Goal: Task Accomplishment & Management: Manage account settings

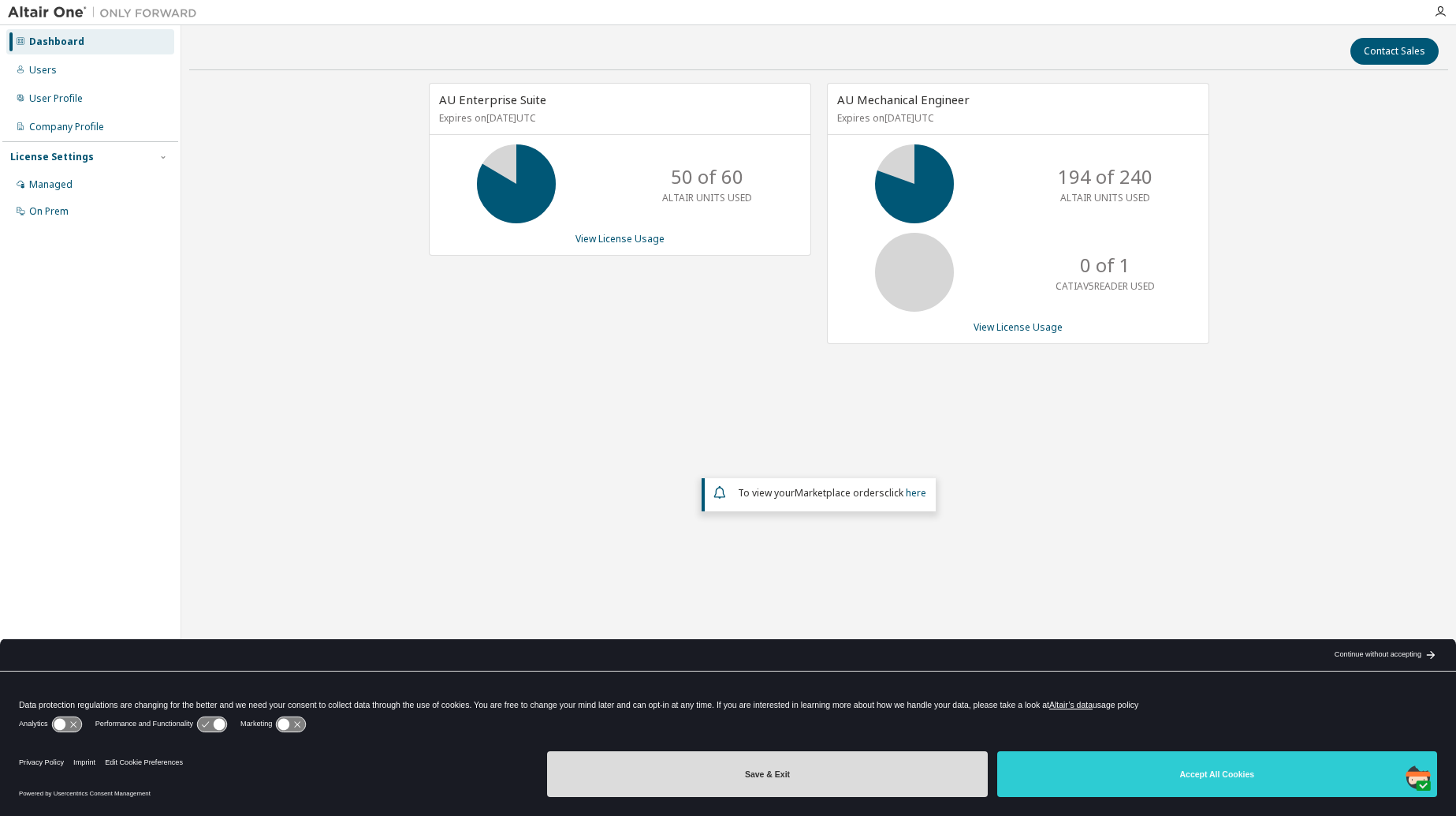
click at [791, 759] on button "Save & Exit" at bounding box center [767, 774] width 440 height 46
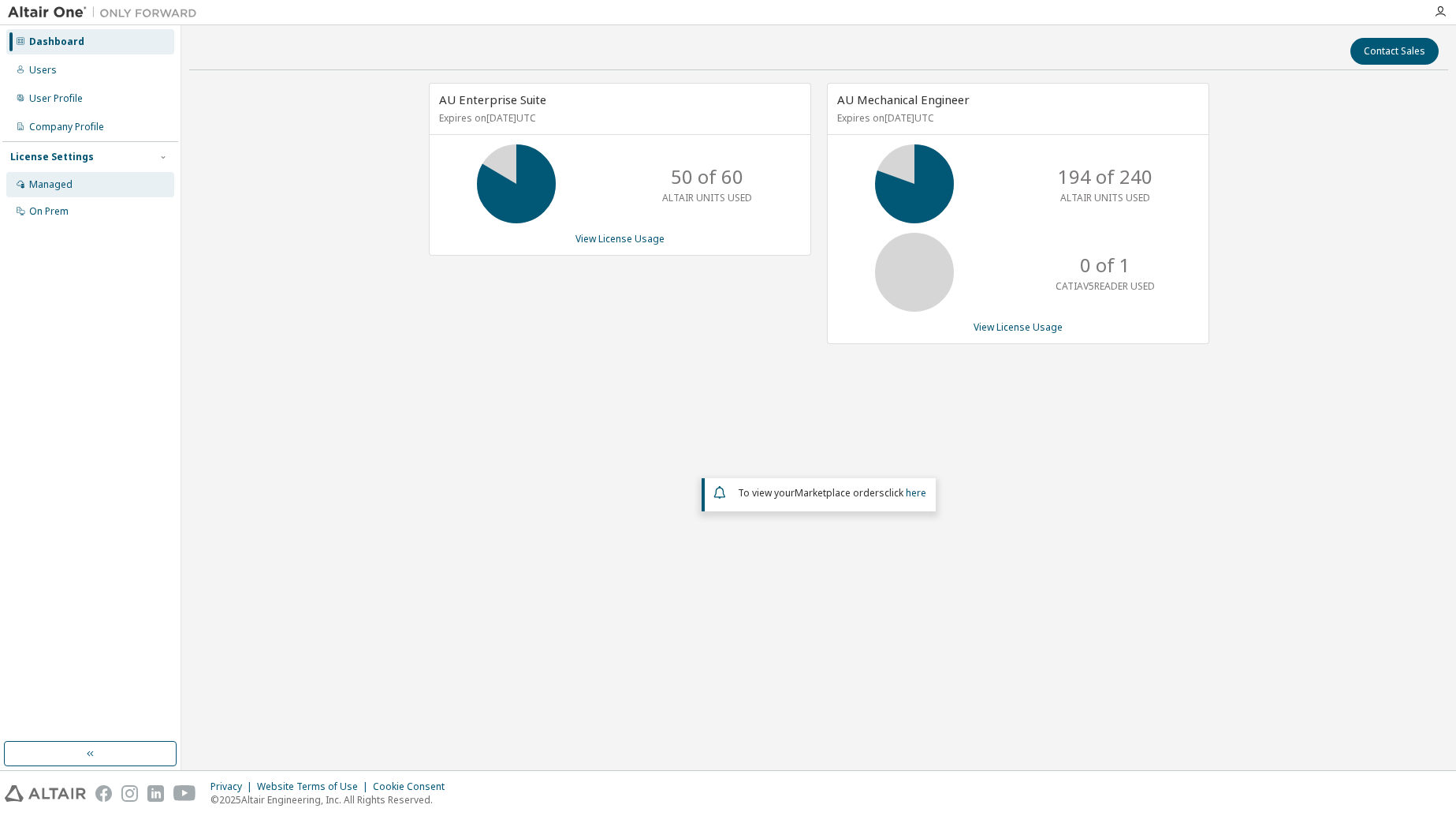
click at [64, 180] on div "Managed" at bounding box center [51, 184] width 43 height 13
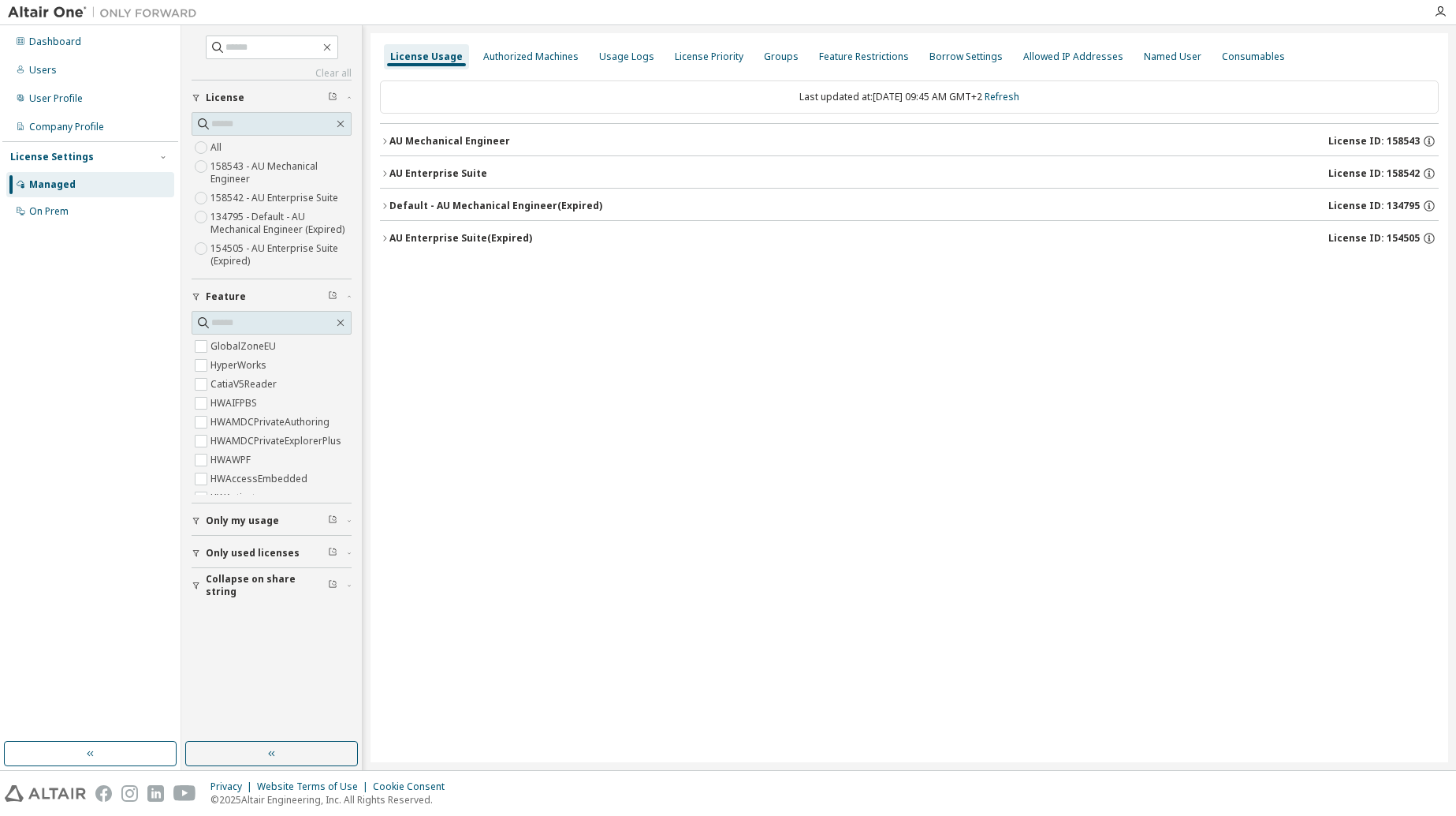
click at [412, 142] on div "AU Mechanical Engineer" at bounding box center [449, 141] width 121 height 13
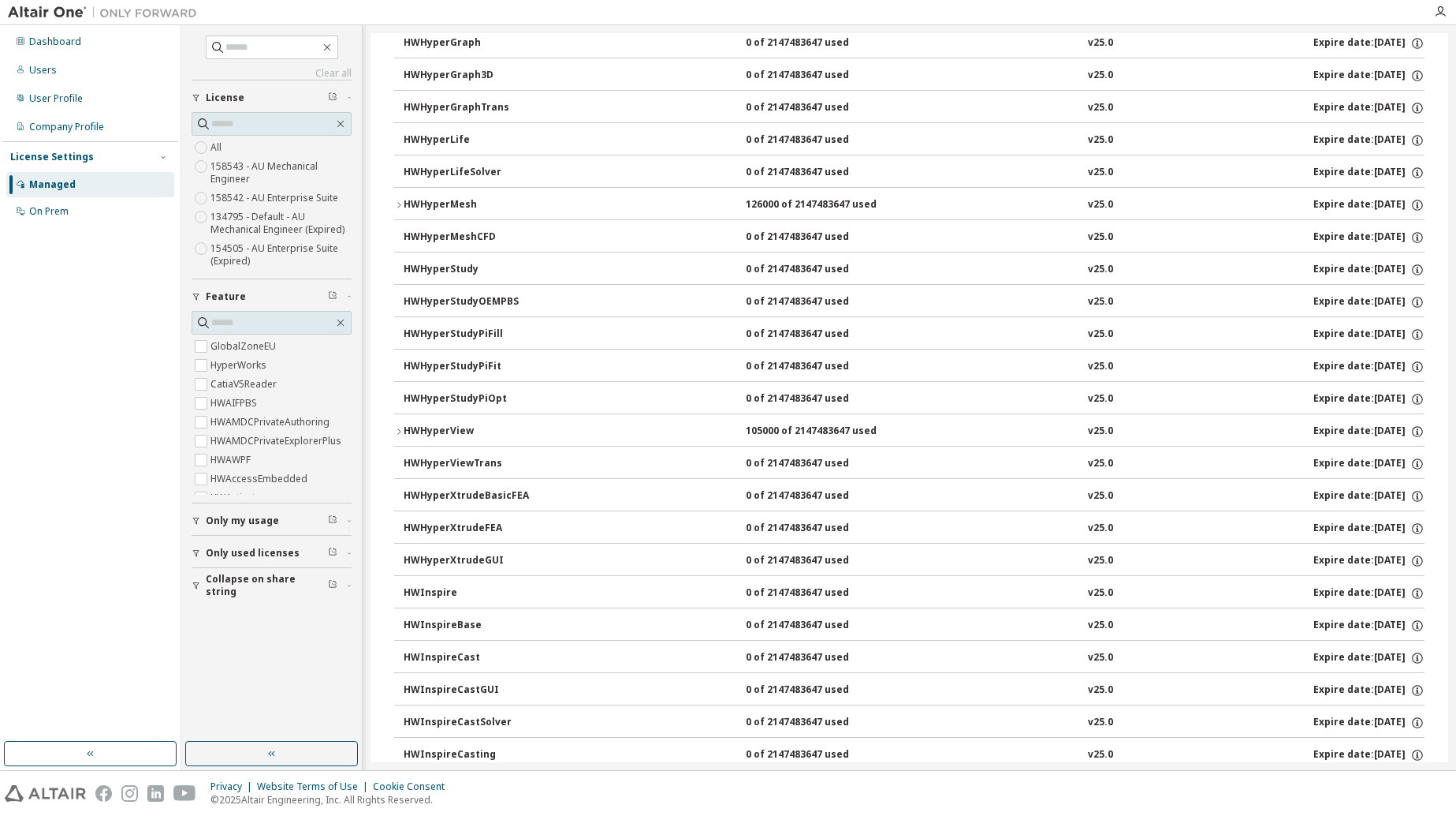
scroll to position [2761, 0]
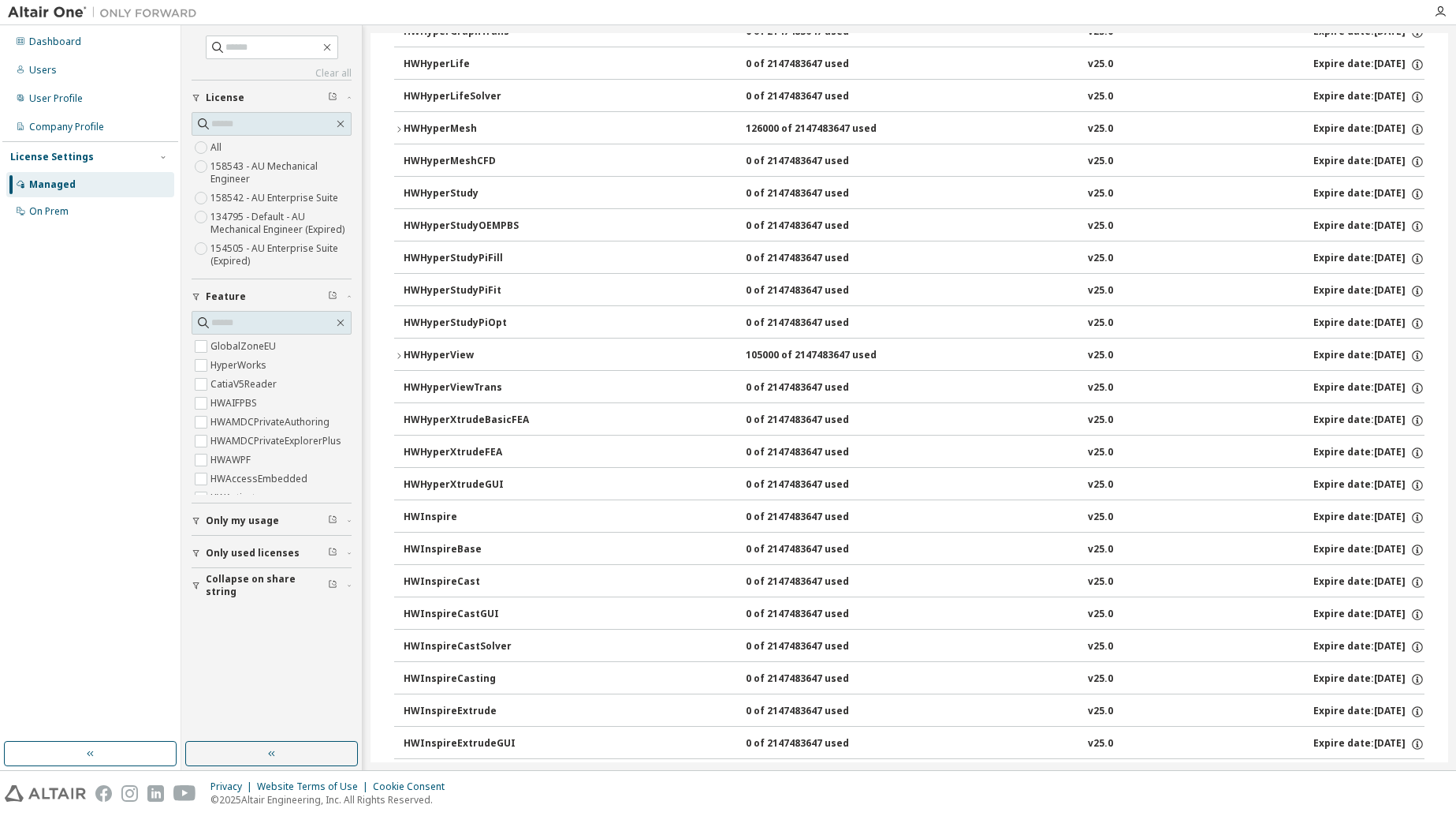
click at [397, 357] on icon "button" at bounding box center [399, 356] width 10 height 10
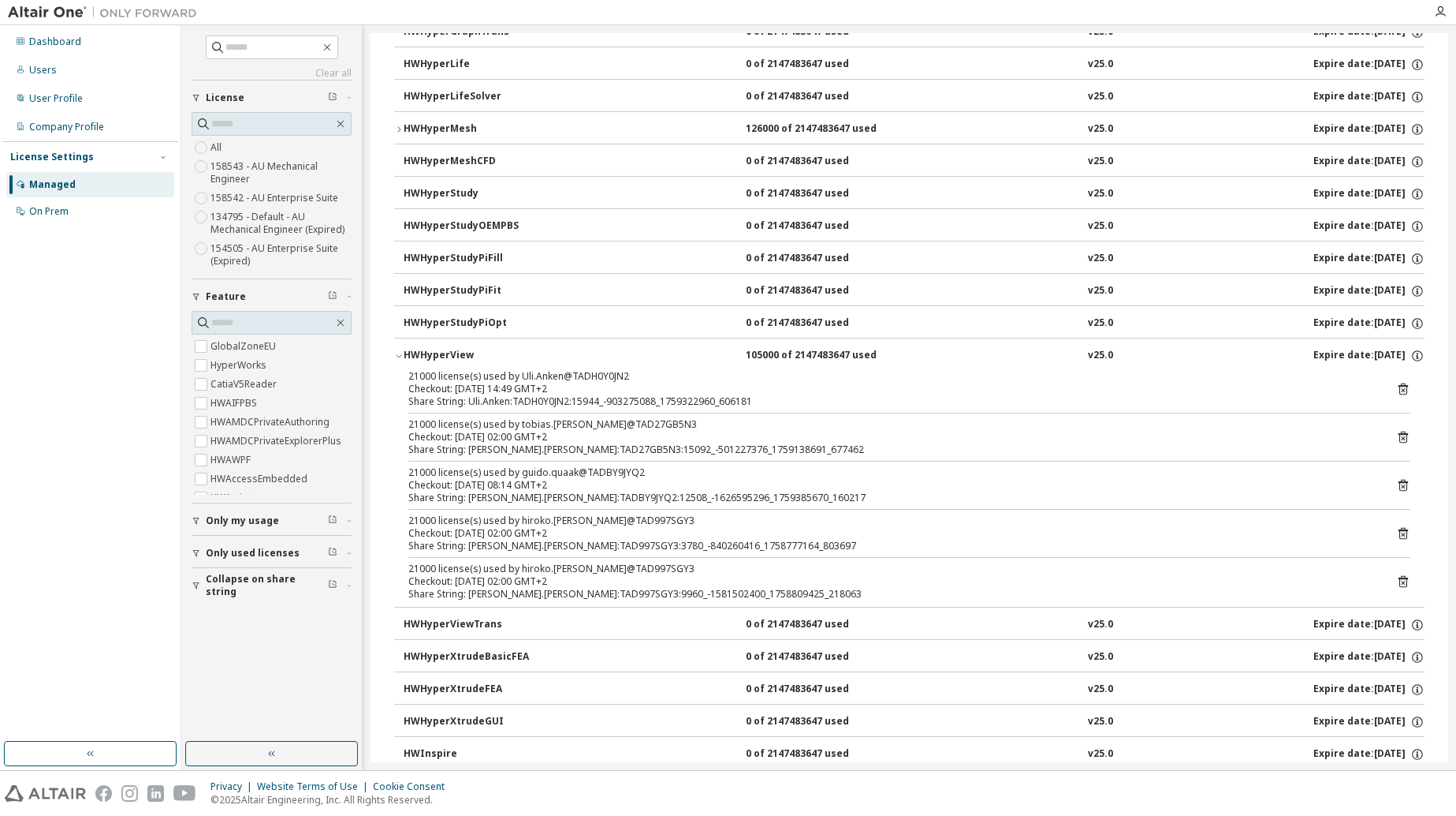
click at [397, 357] on icon "button" at bounding box center [399, 356] width 10 height 10
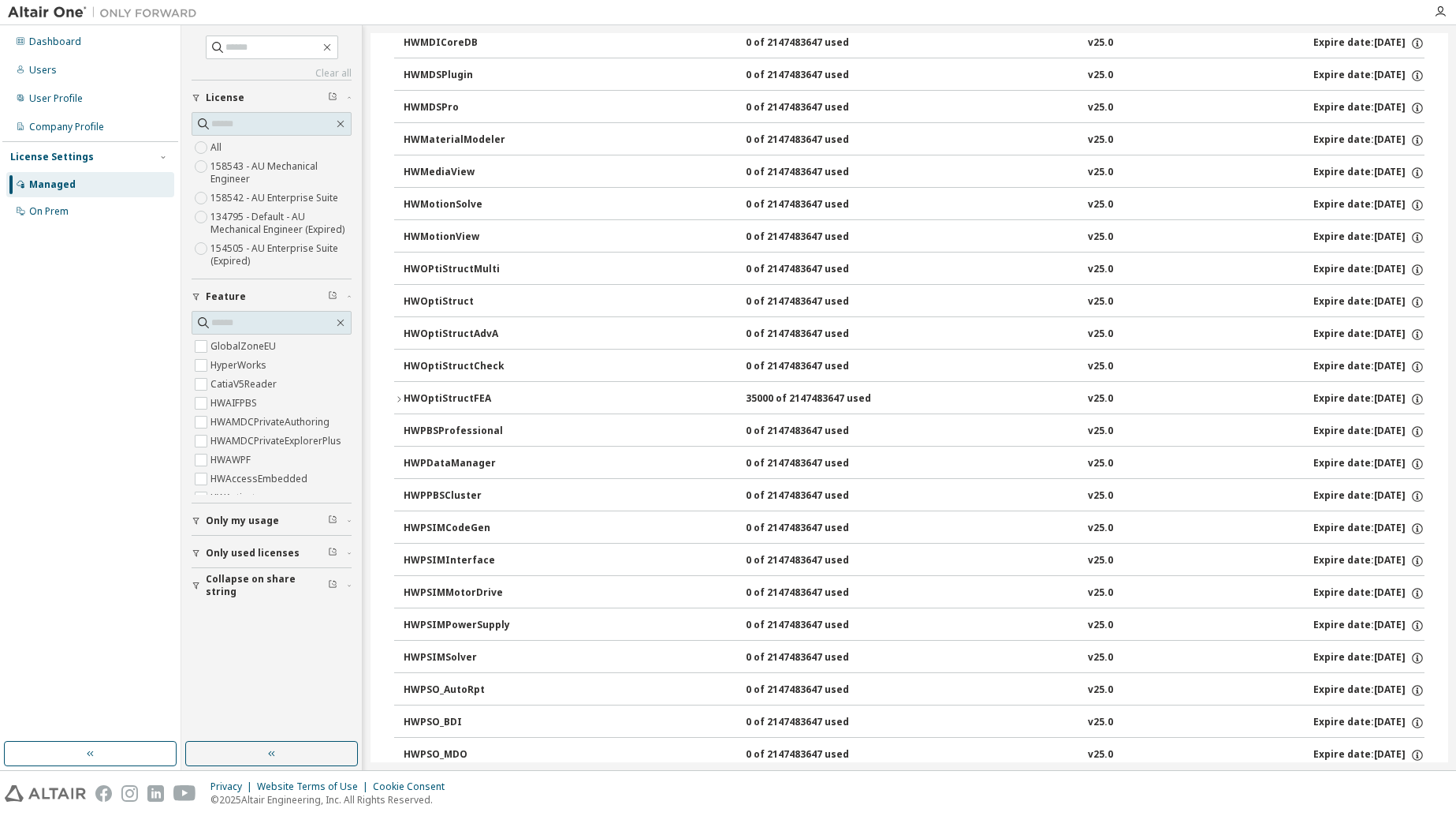
scroll to position [4812, 0]
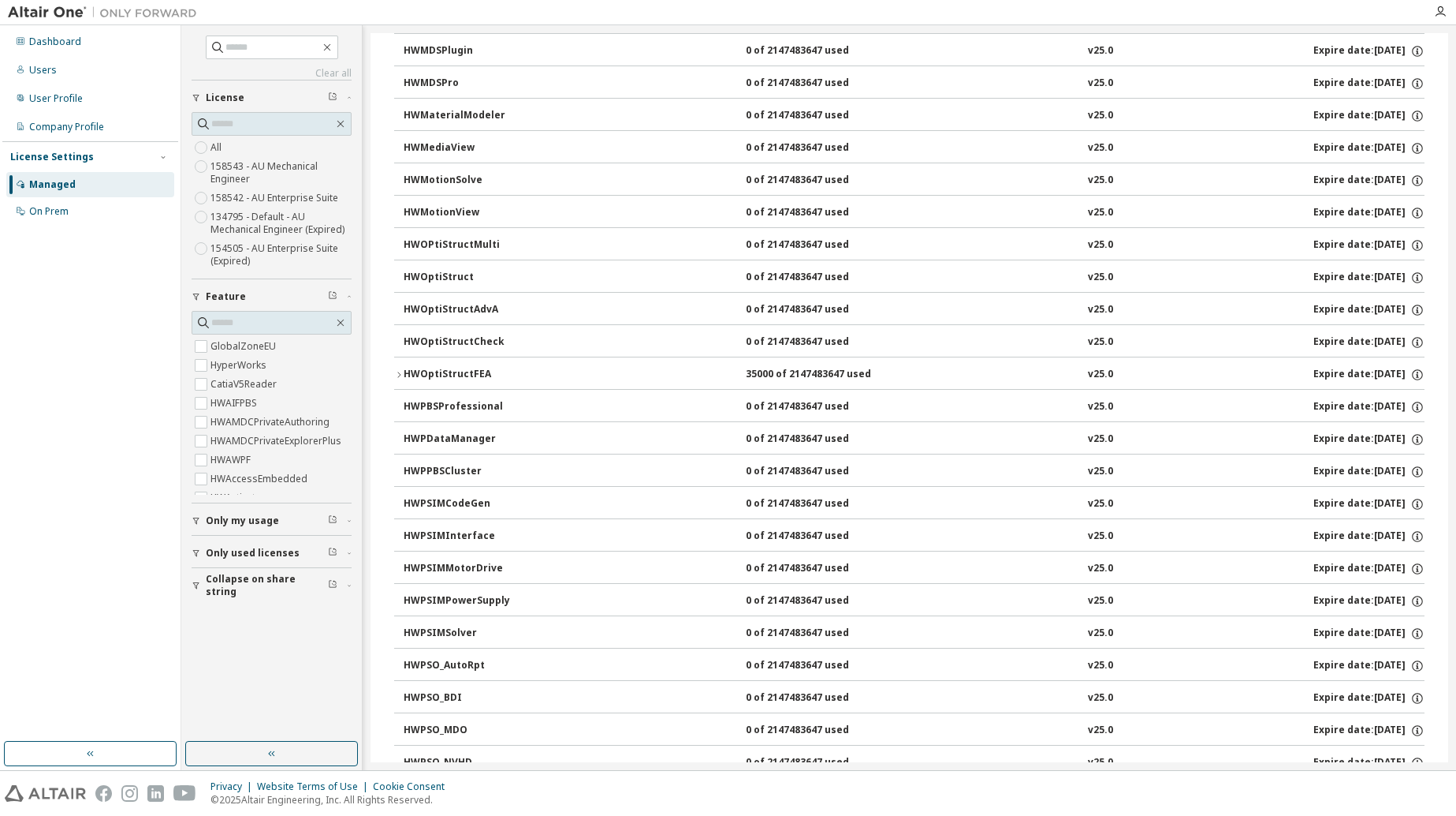
click at [402, 377] on icon "button" at bounding box center [399, 375] width 10 height 10
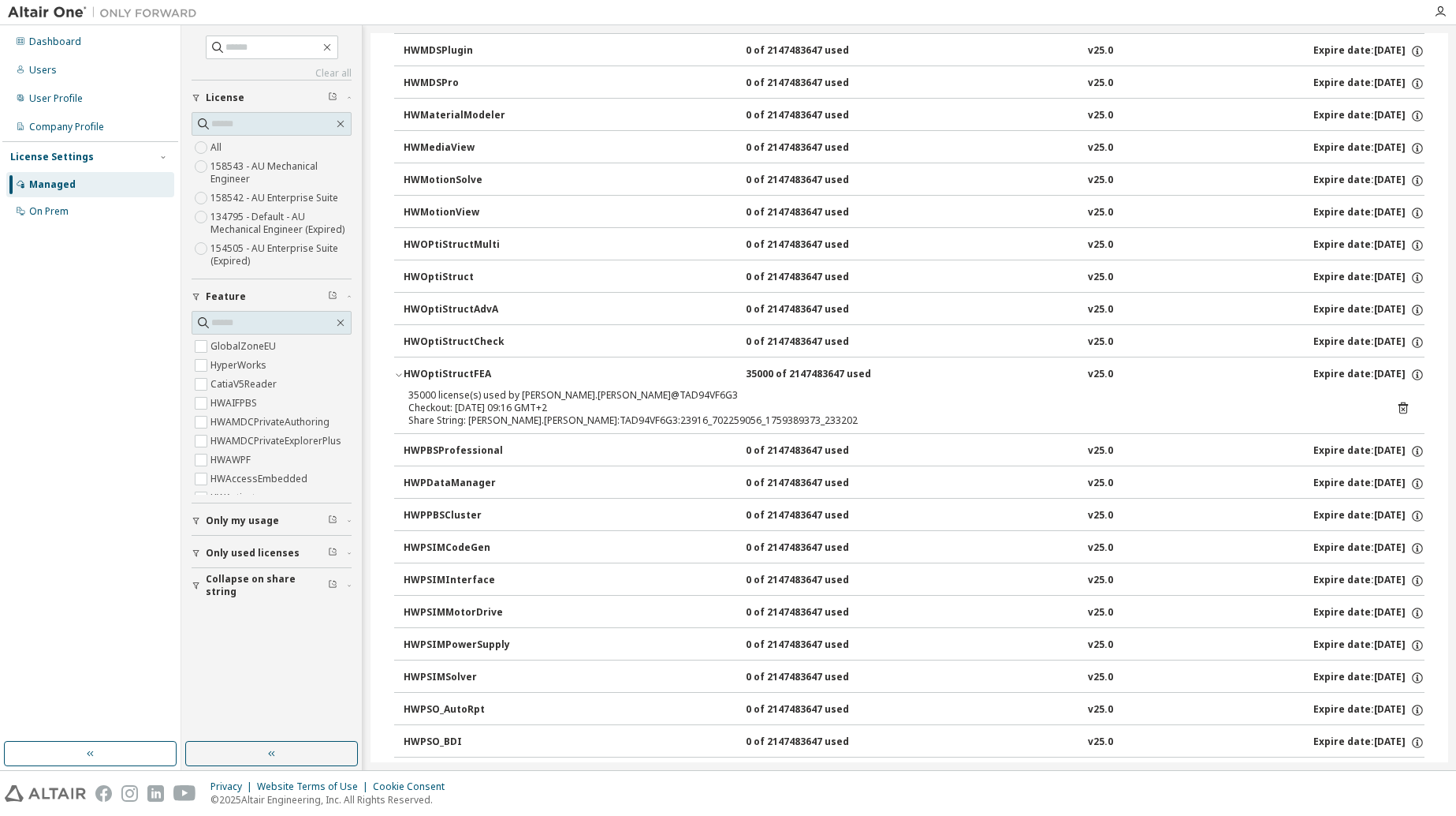
click at [402, 377] on icon "button" at bounding box center [399, 375] width 10 height 10
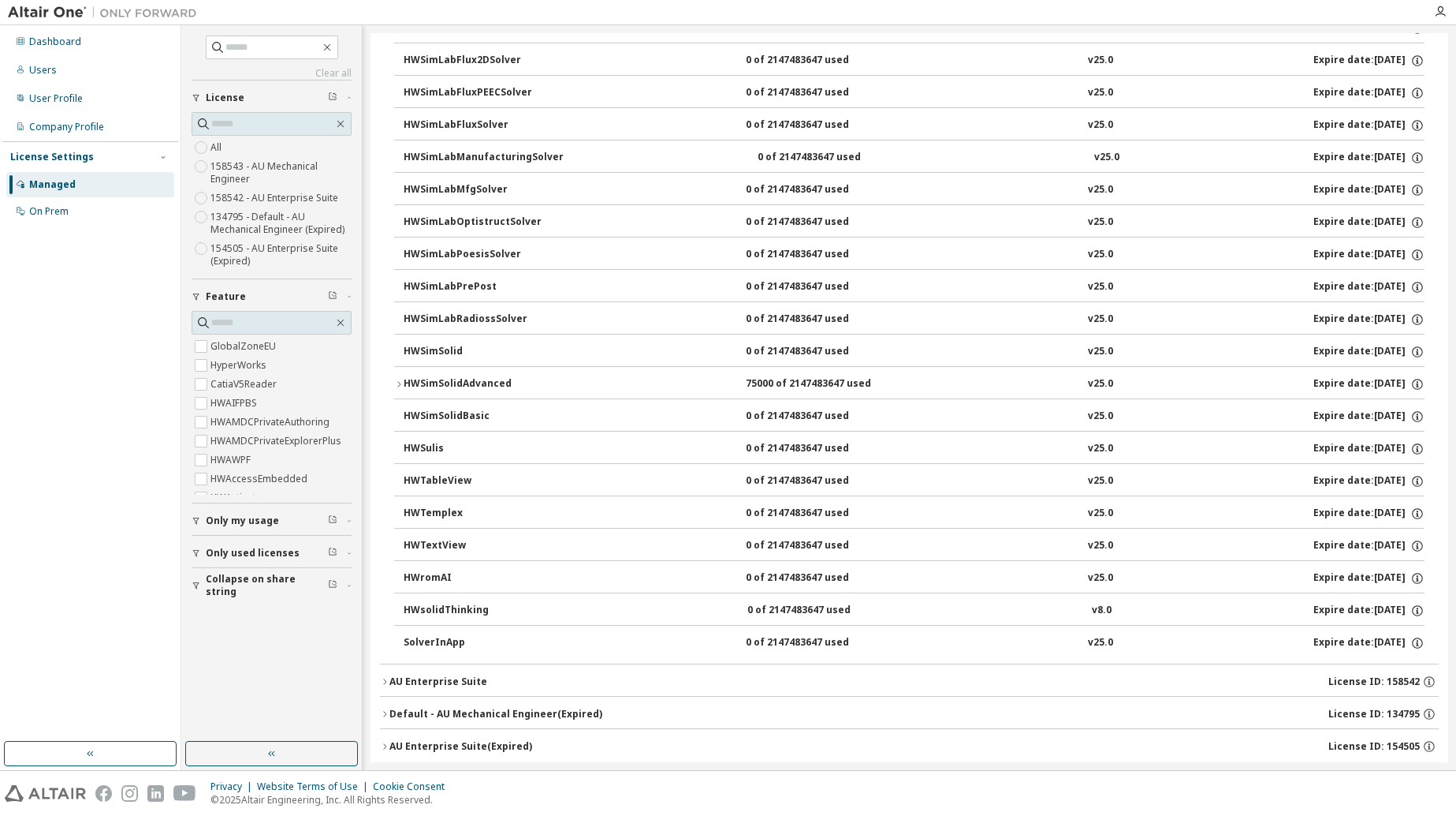
scroll to position [6343, 0]
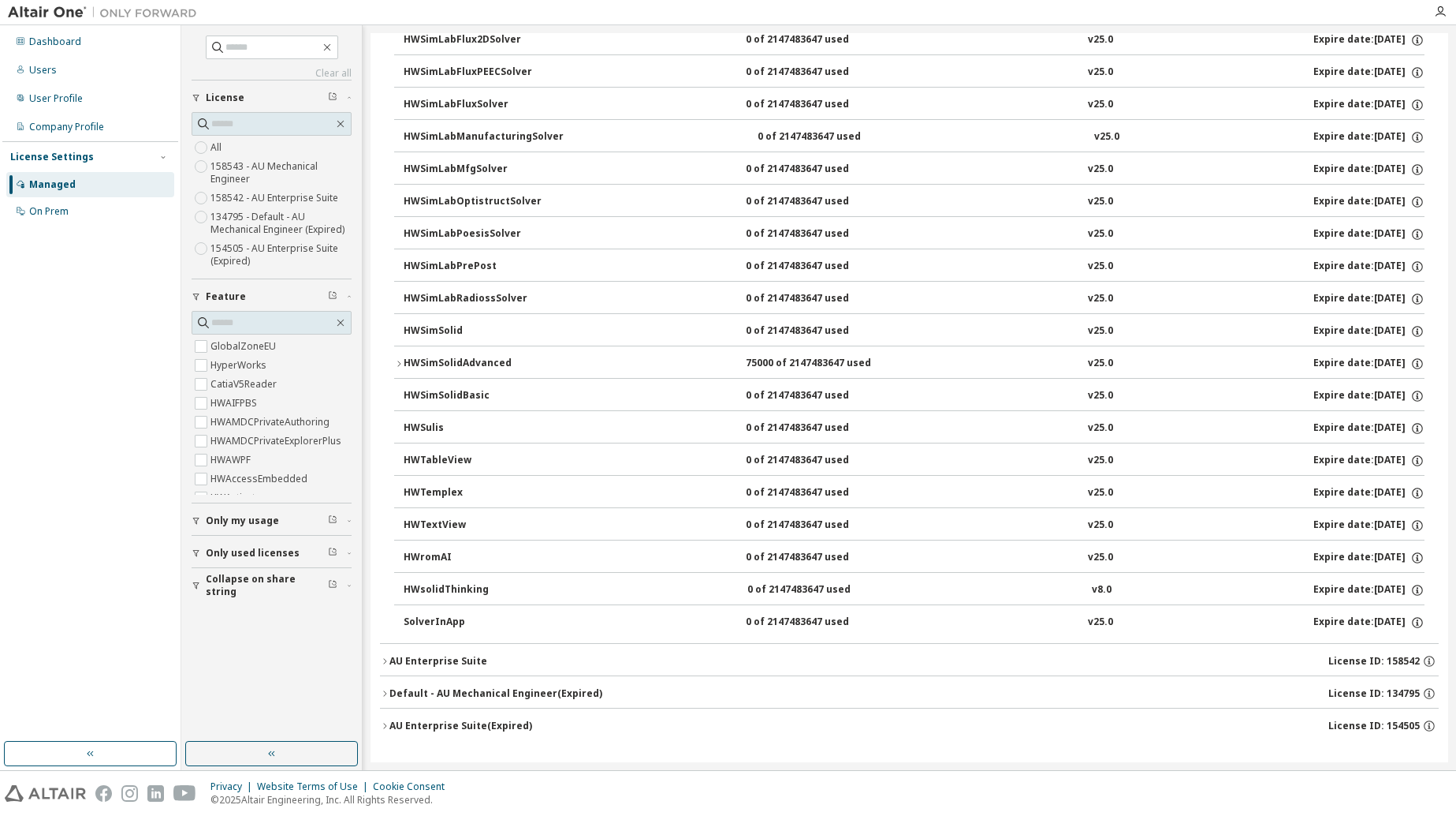
click at [401, 360] on icon "button" at bounding box center [399, 364] width 10 height 10
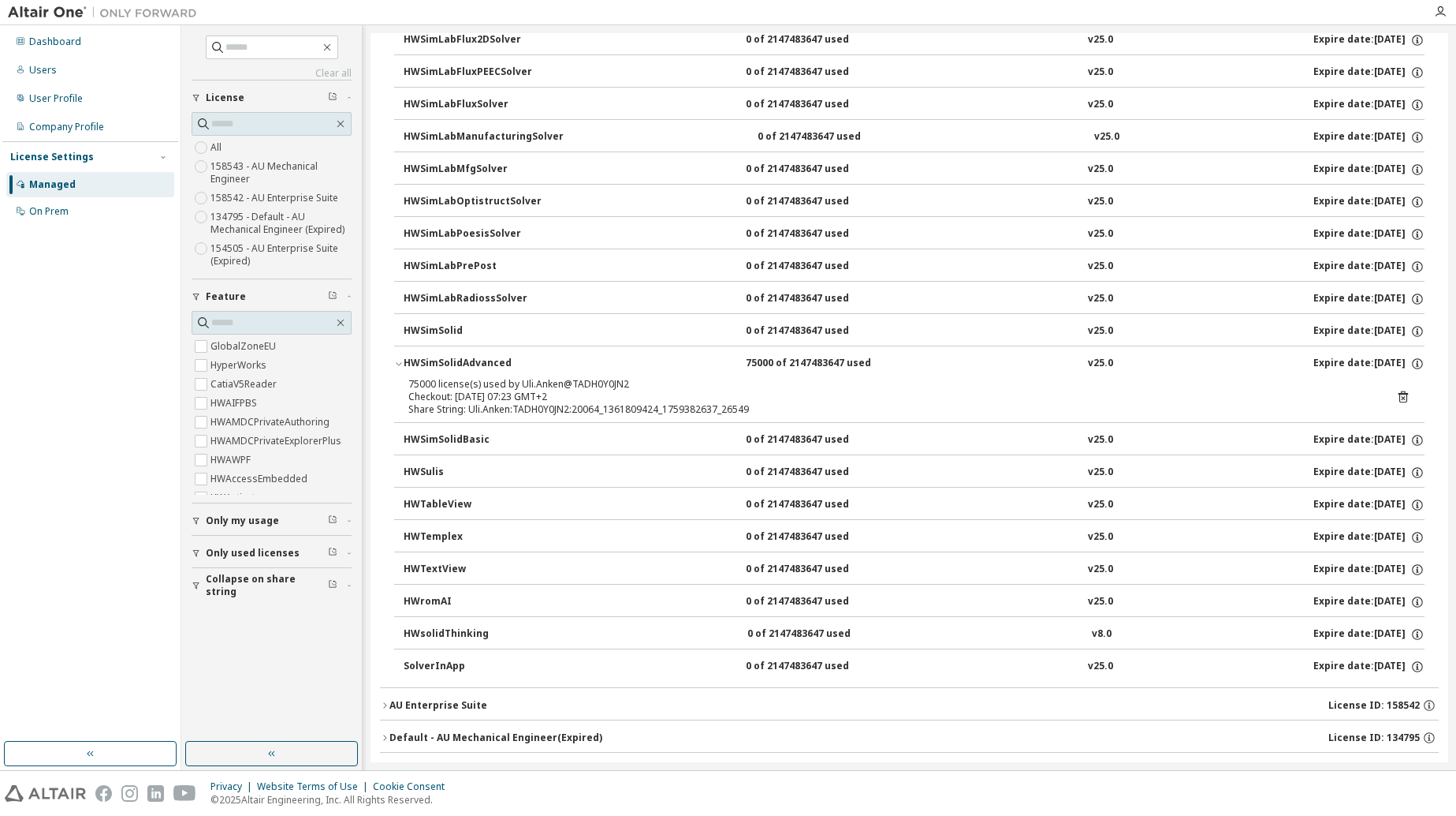
click at [397, 362] on icon "button" at bounding box center [399, 364] width 10 height 10
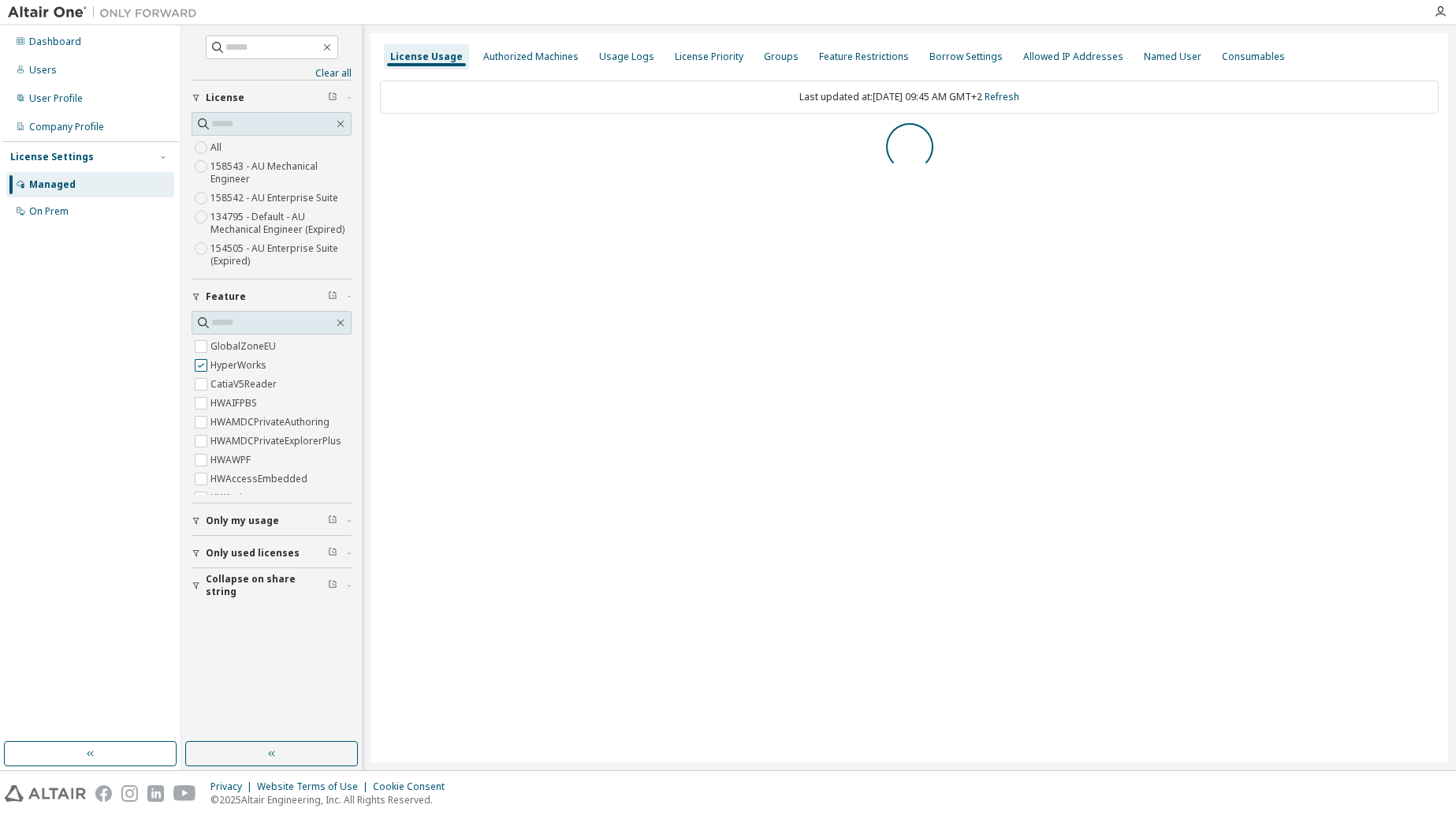
scroll to position [0, 0]
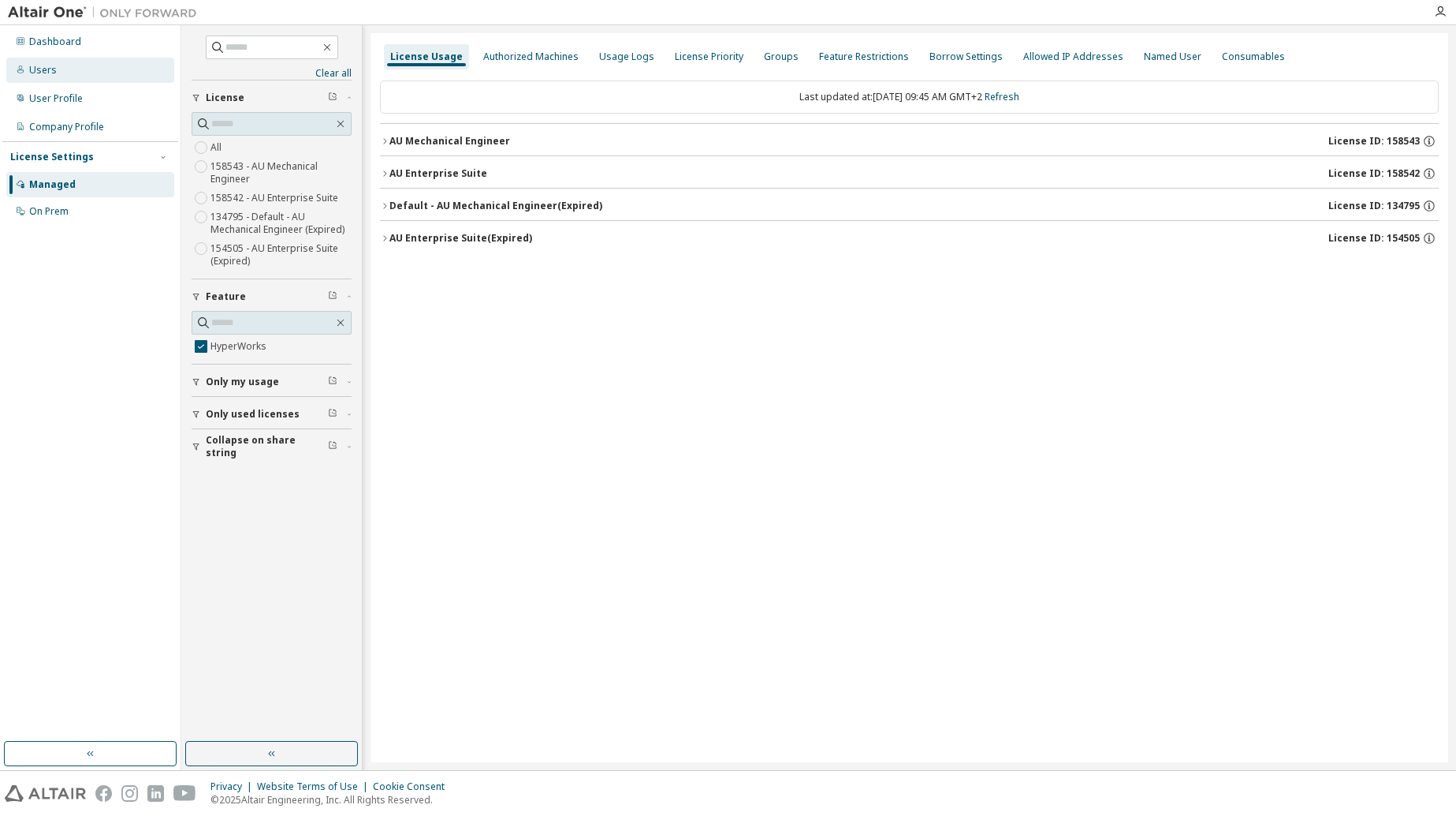
click at [44, 71] on div "Users" at bounding box center [43, 70] width 27 height 13
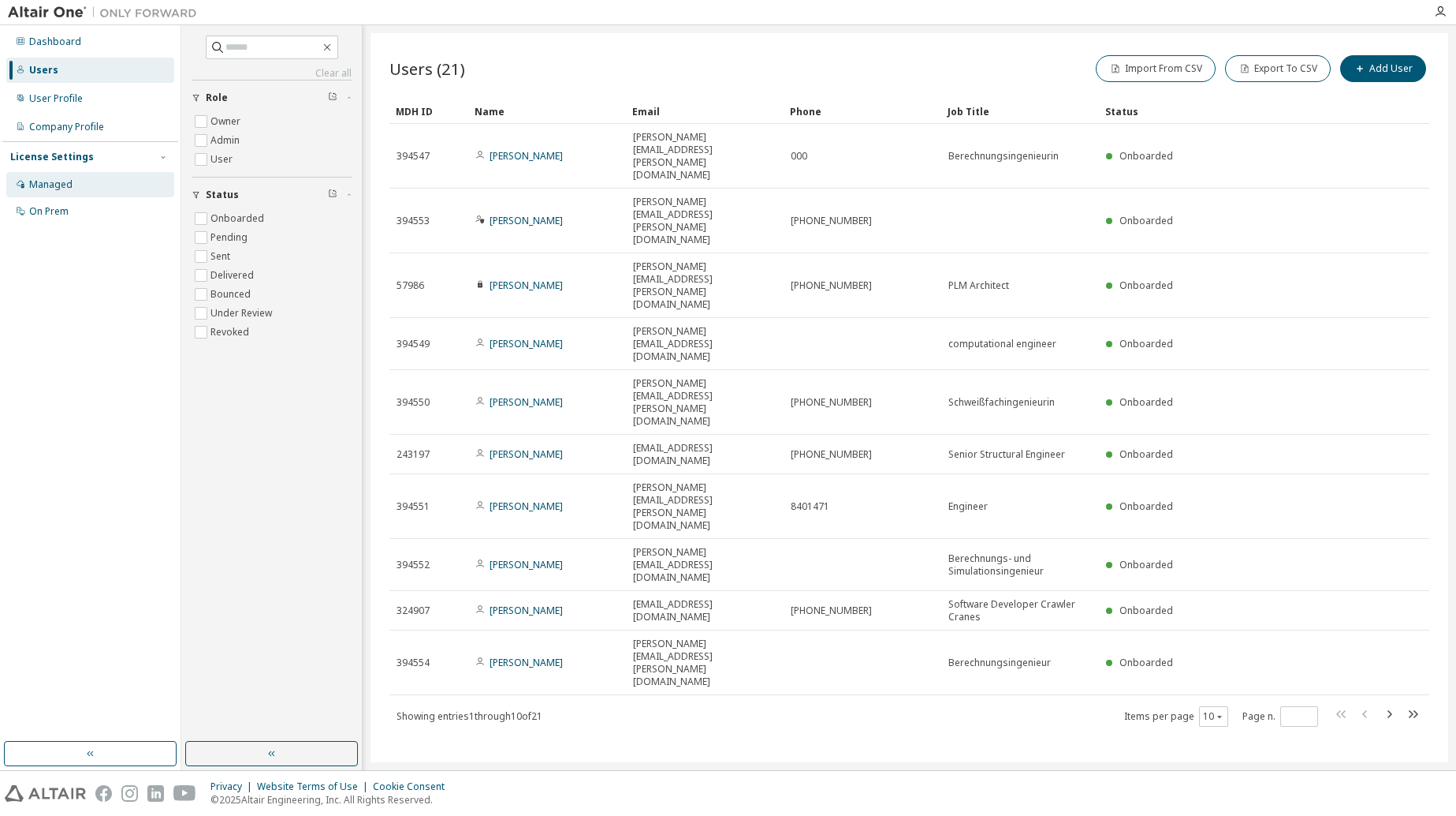
click at [42, 179] on div "Managed" at bounding box center [51, 184] width 43 height 13
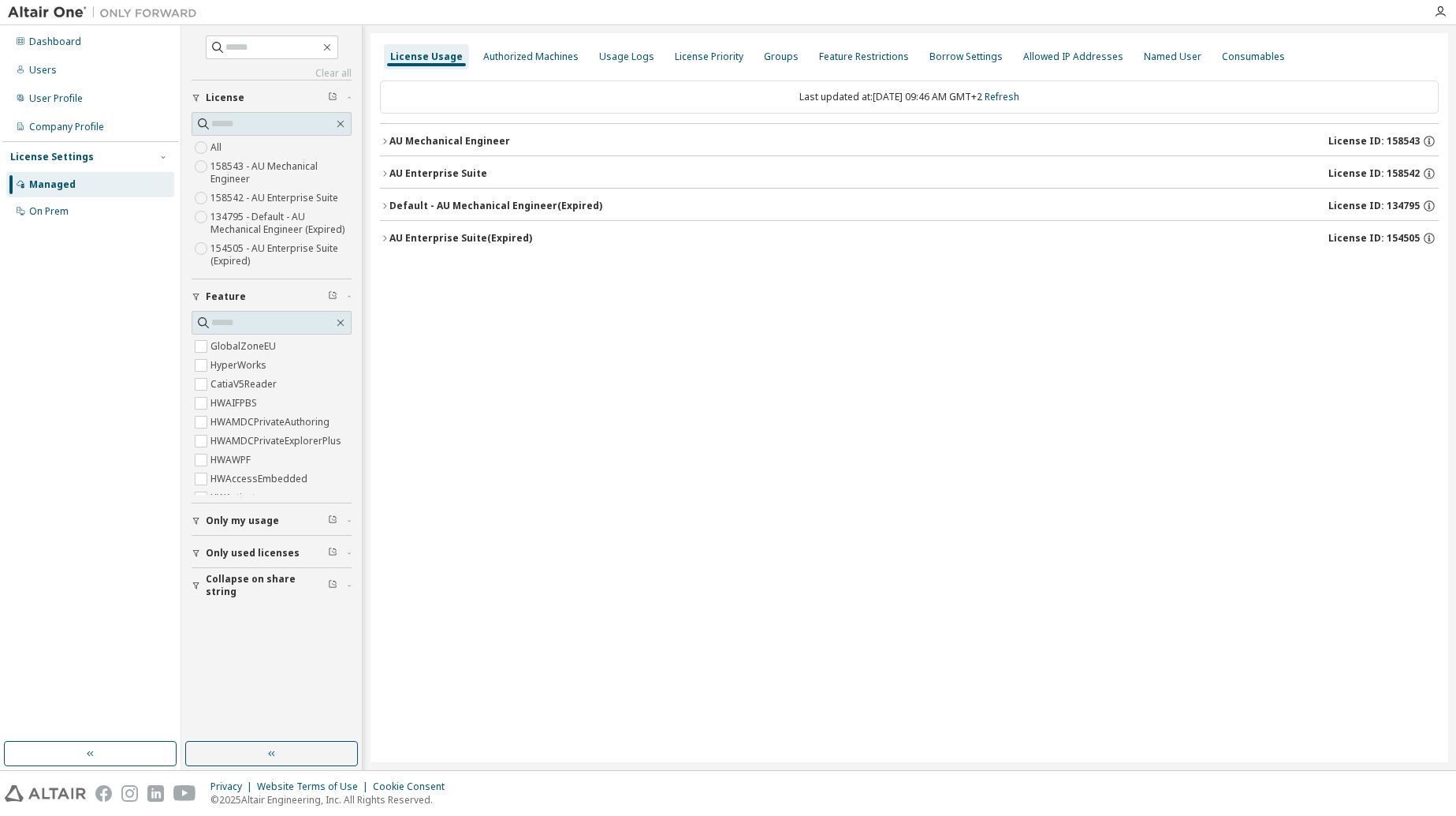
click at [66, 183] on div "Managed" at bounding box center [52, 184] width 46 height 13
click at [1157, 58] on div "Named User" at bounding box center [1173, 56] width 58 height 13
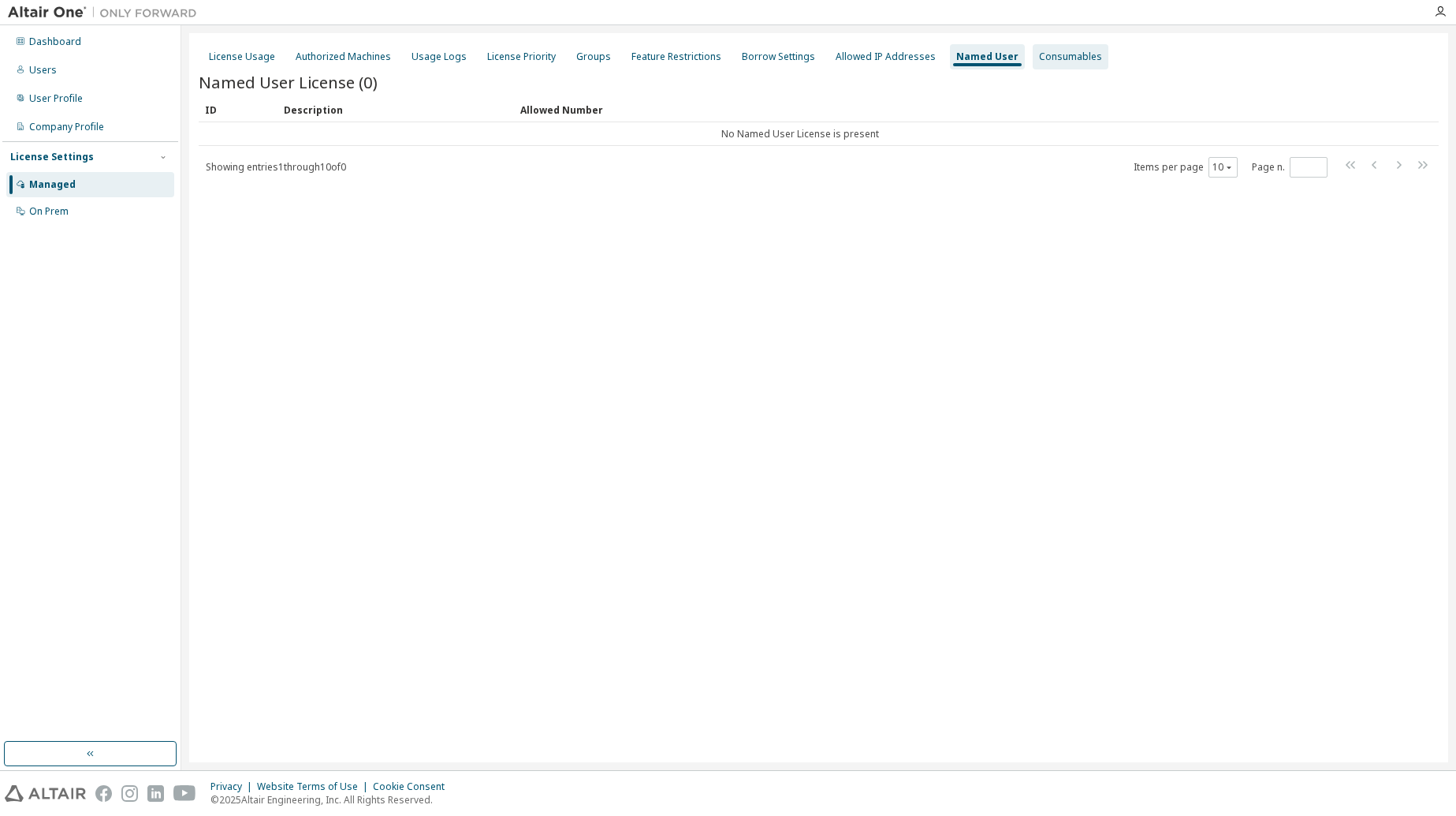
click at [1045, 60] on div "Consumables" at bounding box center [1071, 56] width 63 height 13
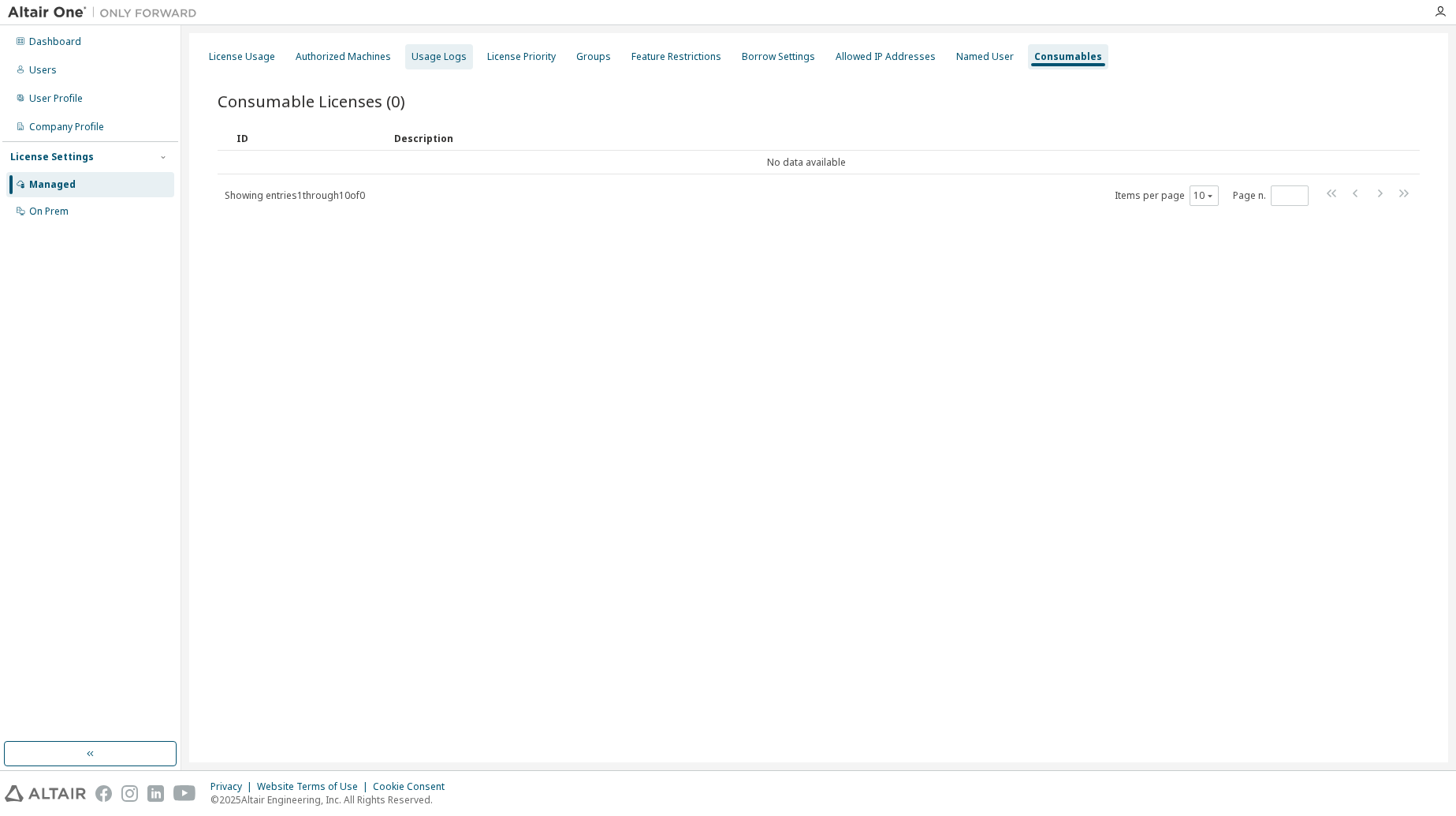
click at [417, 59] on div "Usage Logs" at bounding box center [439, 56] width 55 height 13
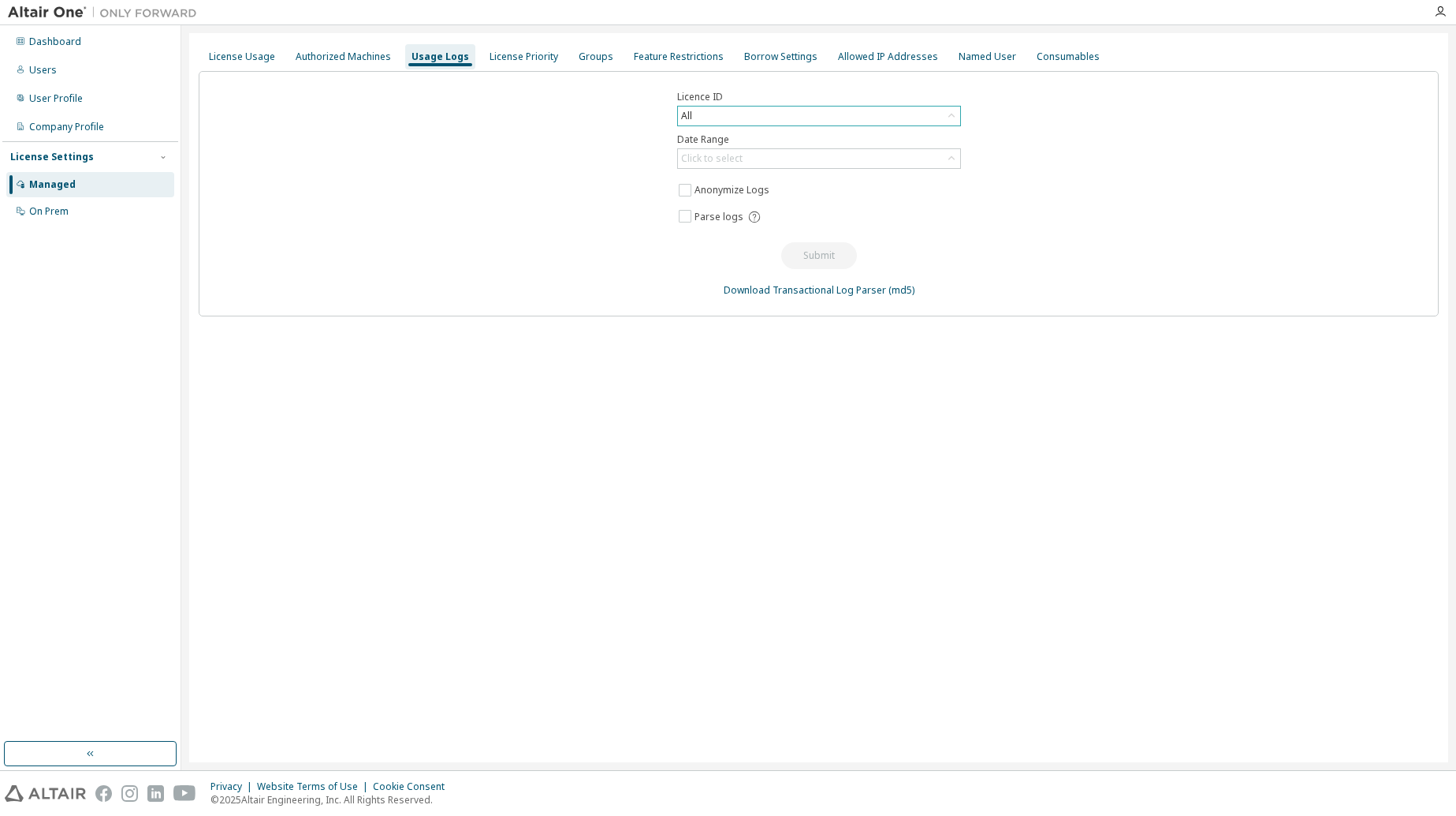
click at [899, 110] on div "All" at bounding box center [820, 116] width 282 height 19
click at [944, 115] on icon at bounding box center [952, 116] width 16 height 16
click at [758, 158] on div "Click to select" at bounding box center [820, 158] width 282 height 19
click at [711, 199] on li "Last 30 days" at bounding box center [818, 202] width 279 height 21
click at [808, 254] on button "Submit" at bounding box center [819, 255] width 75 height 26
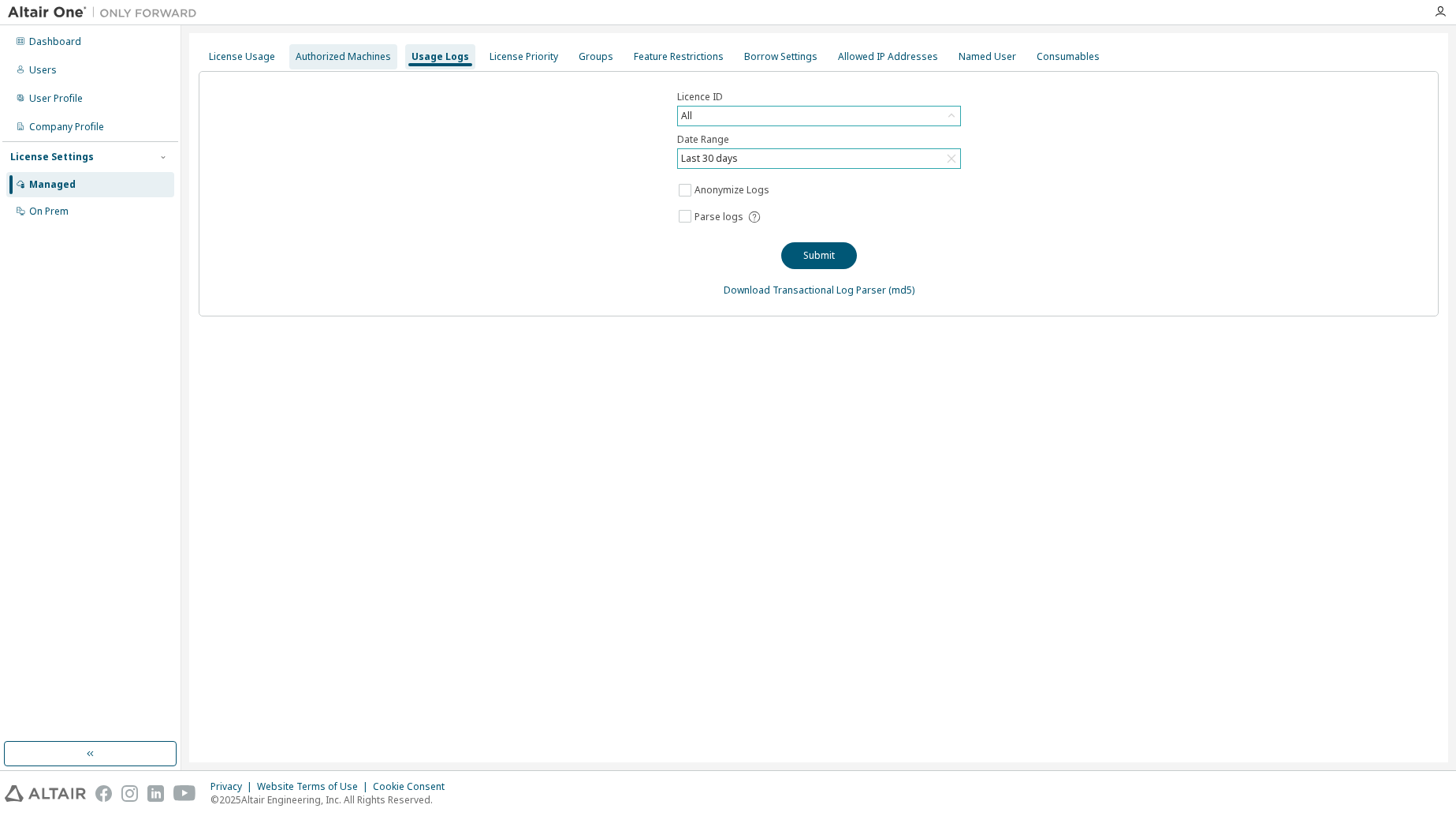
click at [375, 54] on div "Authorized Machines" at bounding box center [343, 56] width 95 height 13
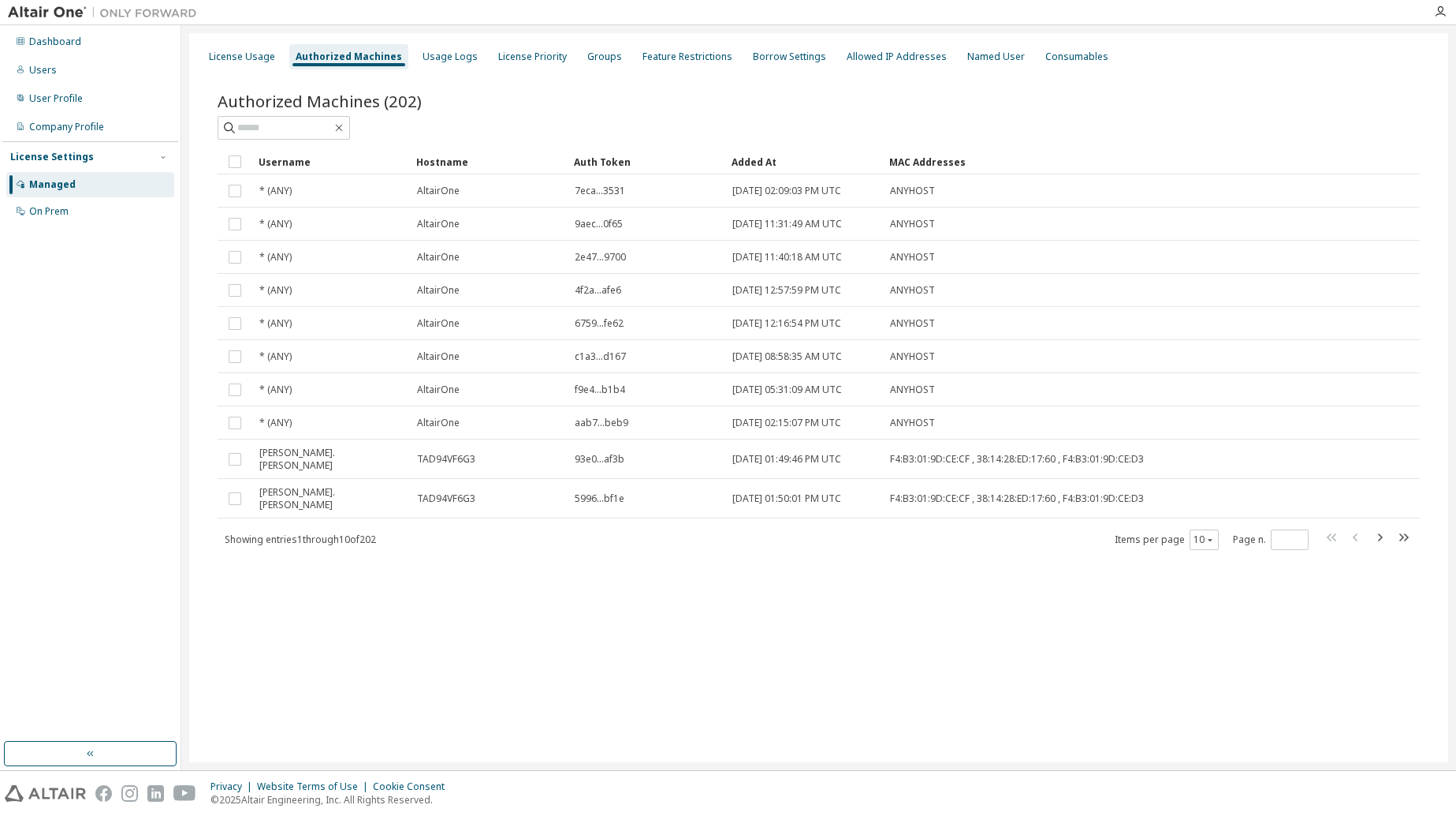
click at [67, 184] on div "Managed" at bounding box center [52, 184] width 46 height 13
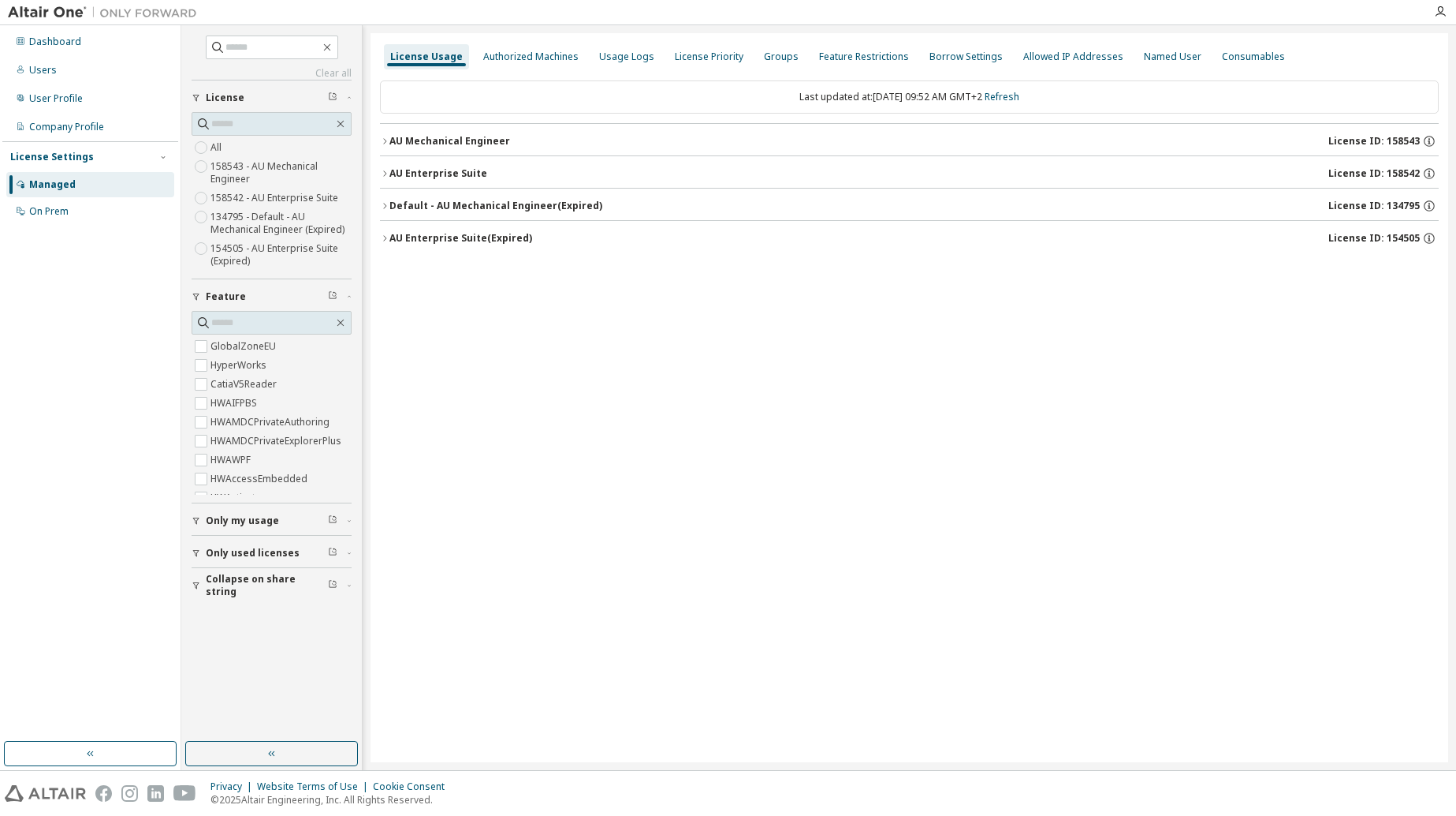
click at [384, 139] on icon "button" at bounding box center [384, 141] width 3 height 6
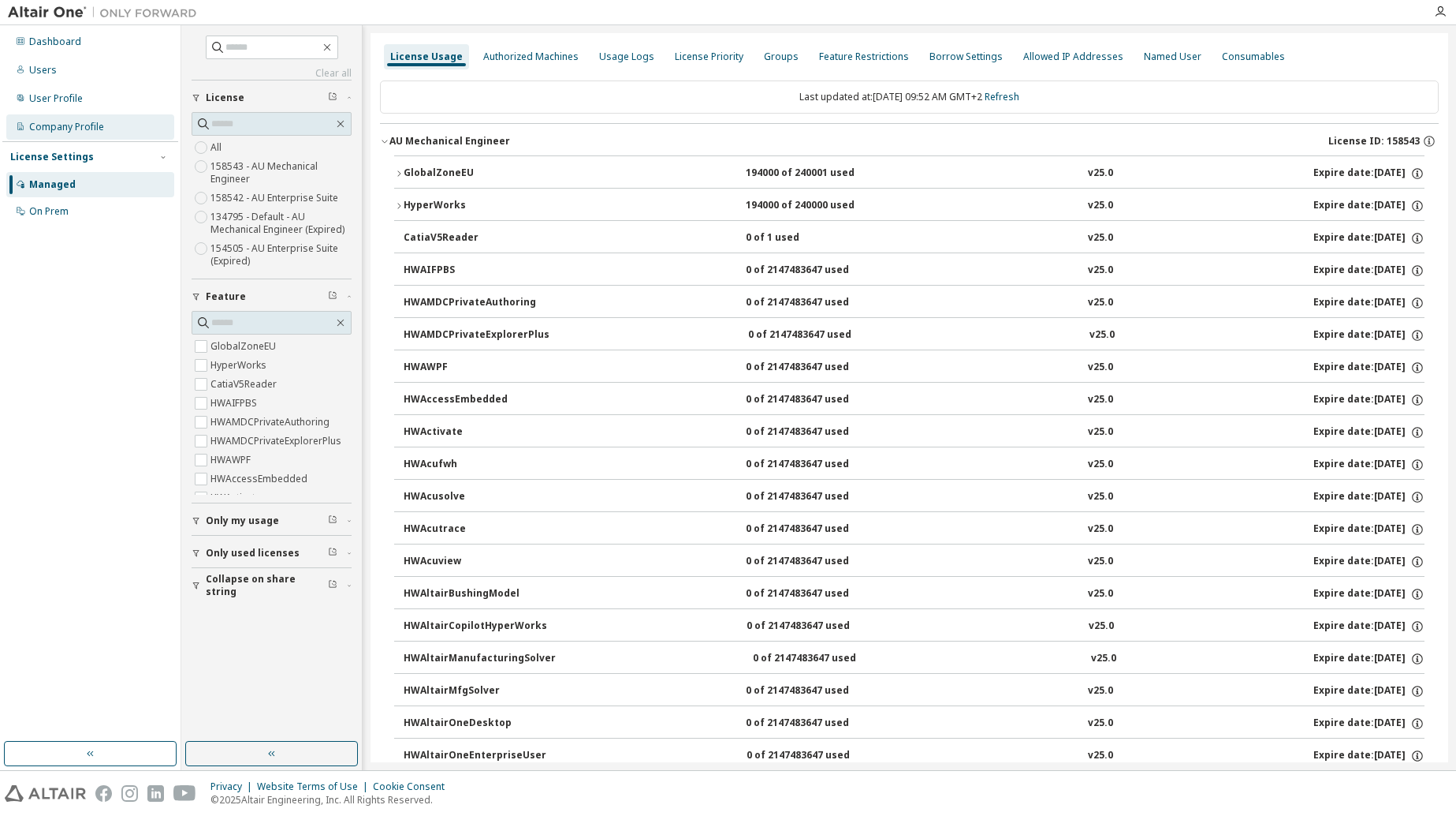
click at [78, 133] on div "Company Profile" at bounding box center [89, 128] width 168 height 26
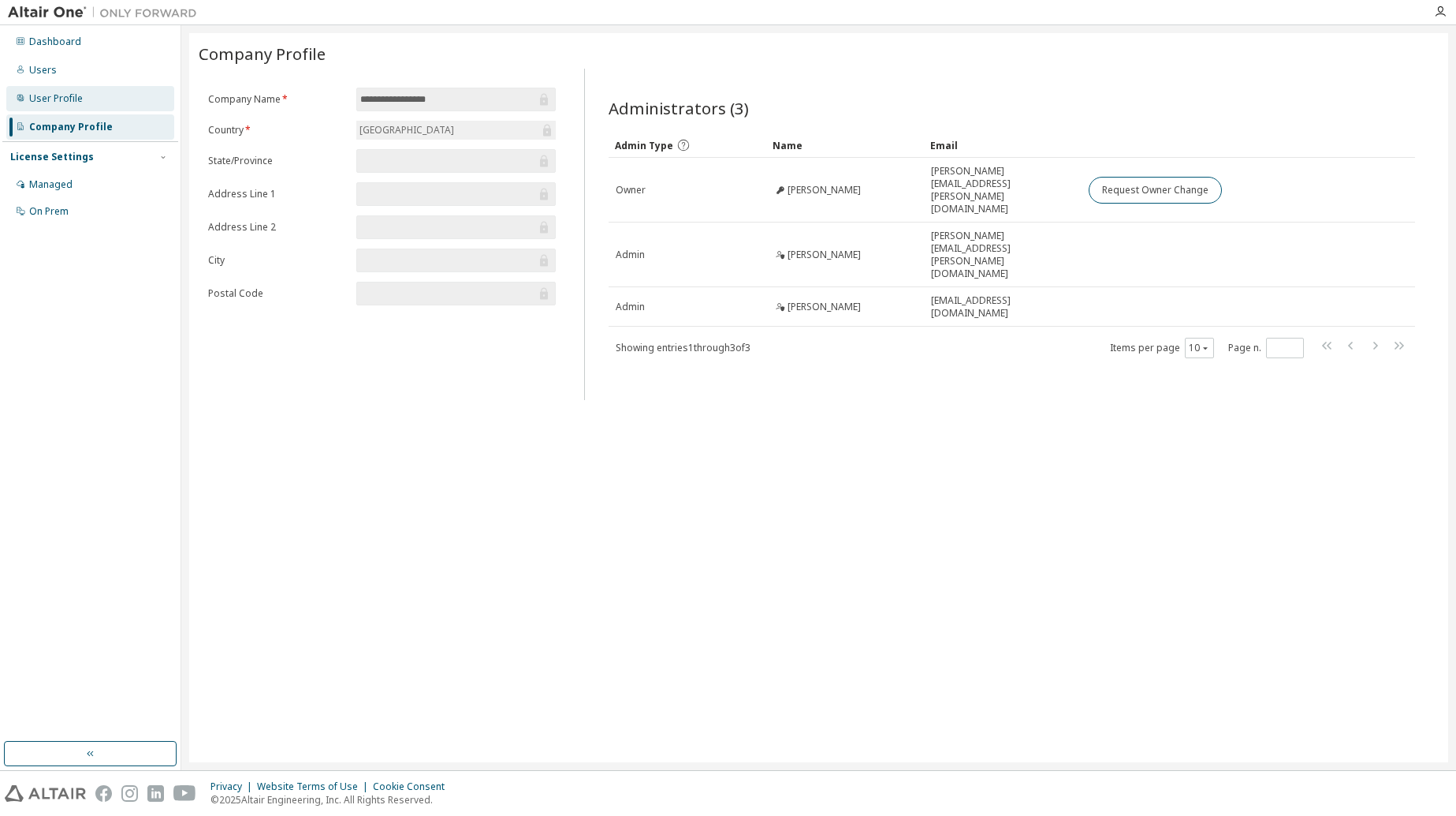
click at [54, 103] on div "User Profile" at bounding box center [56, 98] width 54 height 13
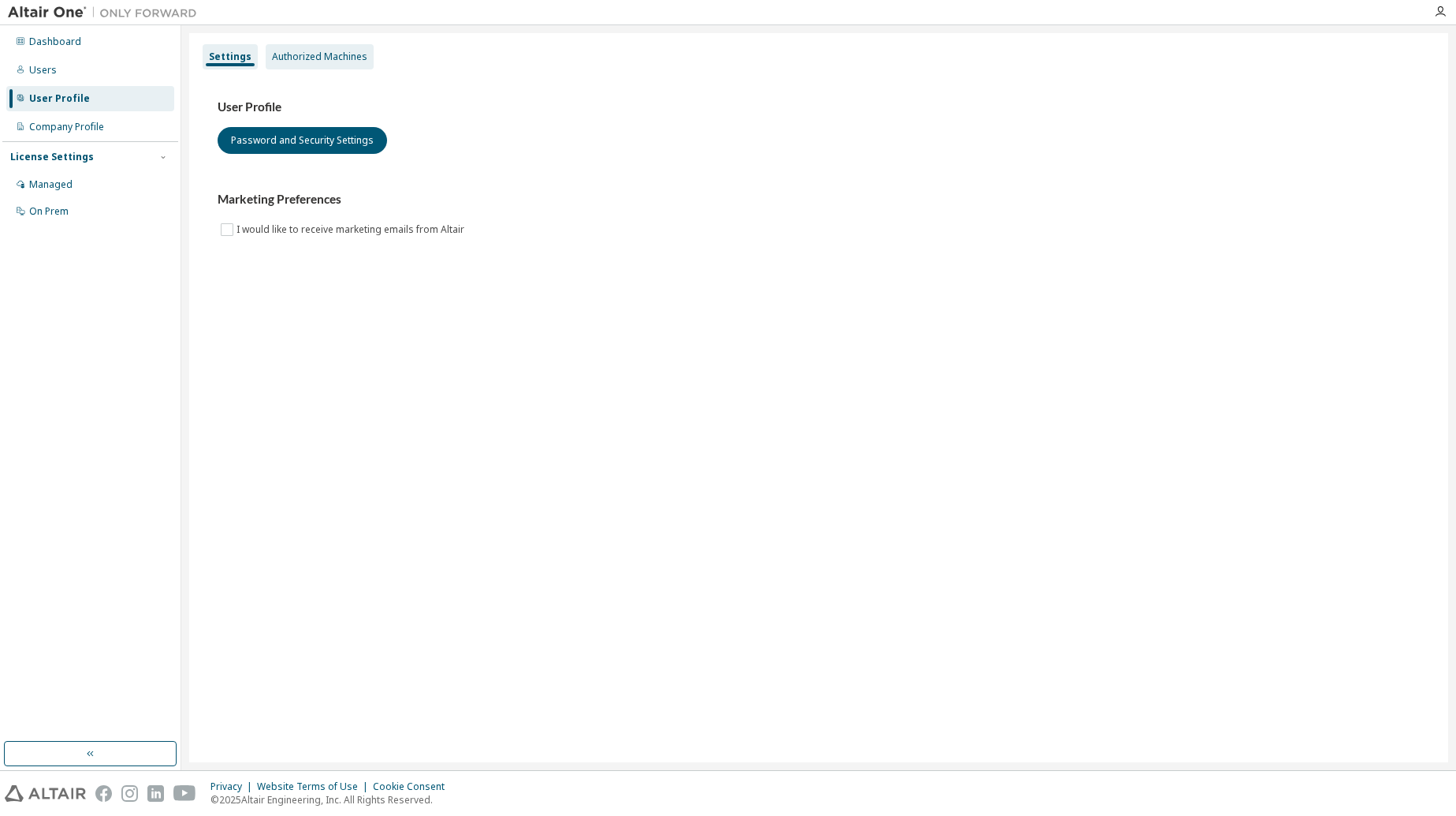
click at [308, 58] on div "Authorized Machines" at bounding box center [319, 56] width 95 height 13
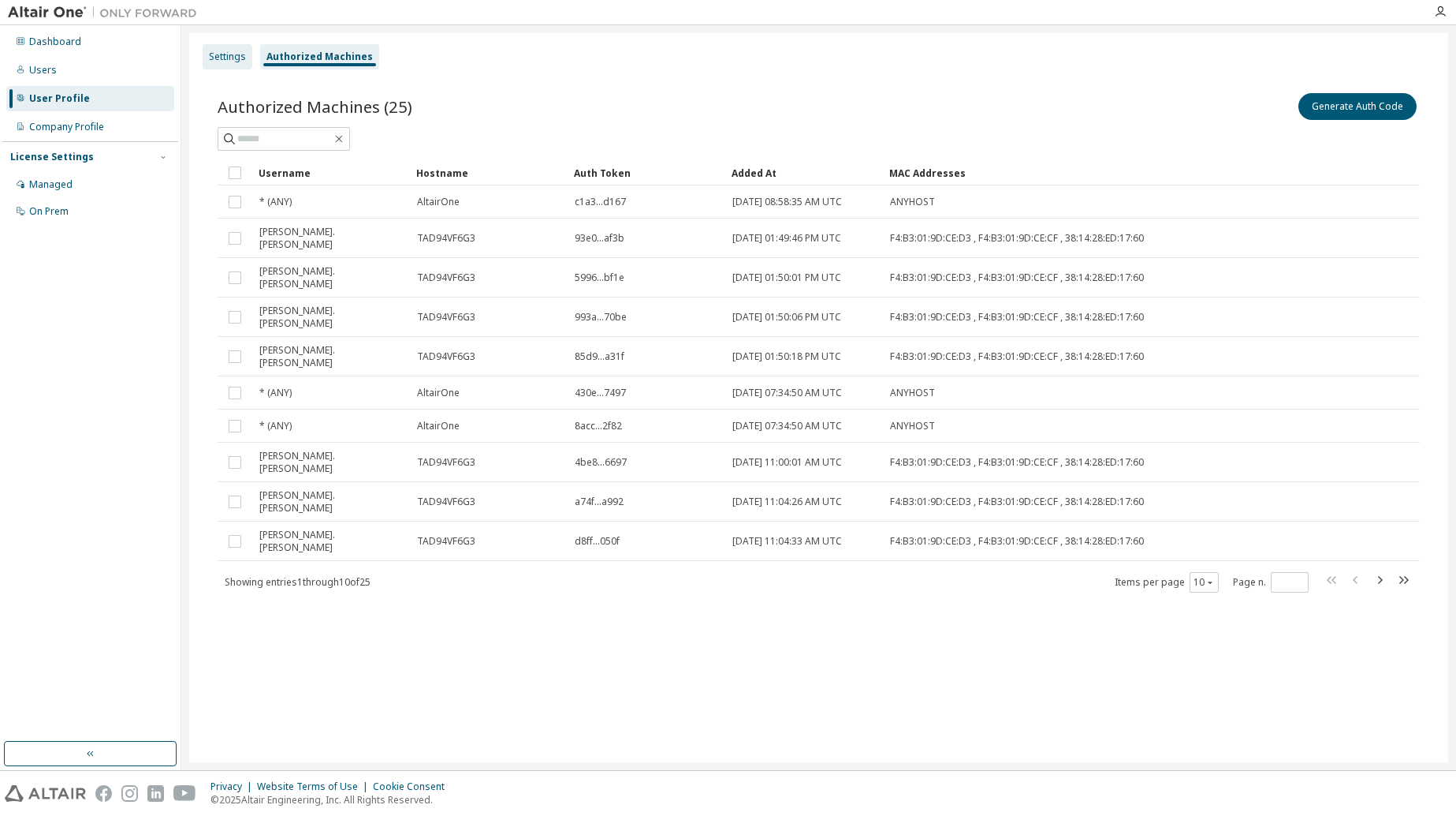
click at [222, 56] on div "Settings" at bounding box center [227, 56] width 37 height 13
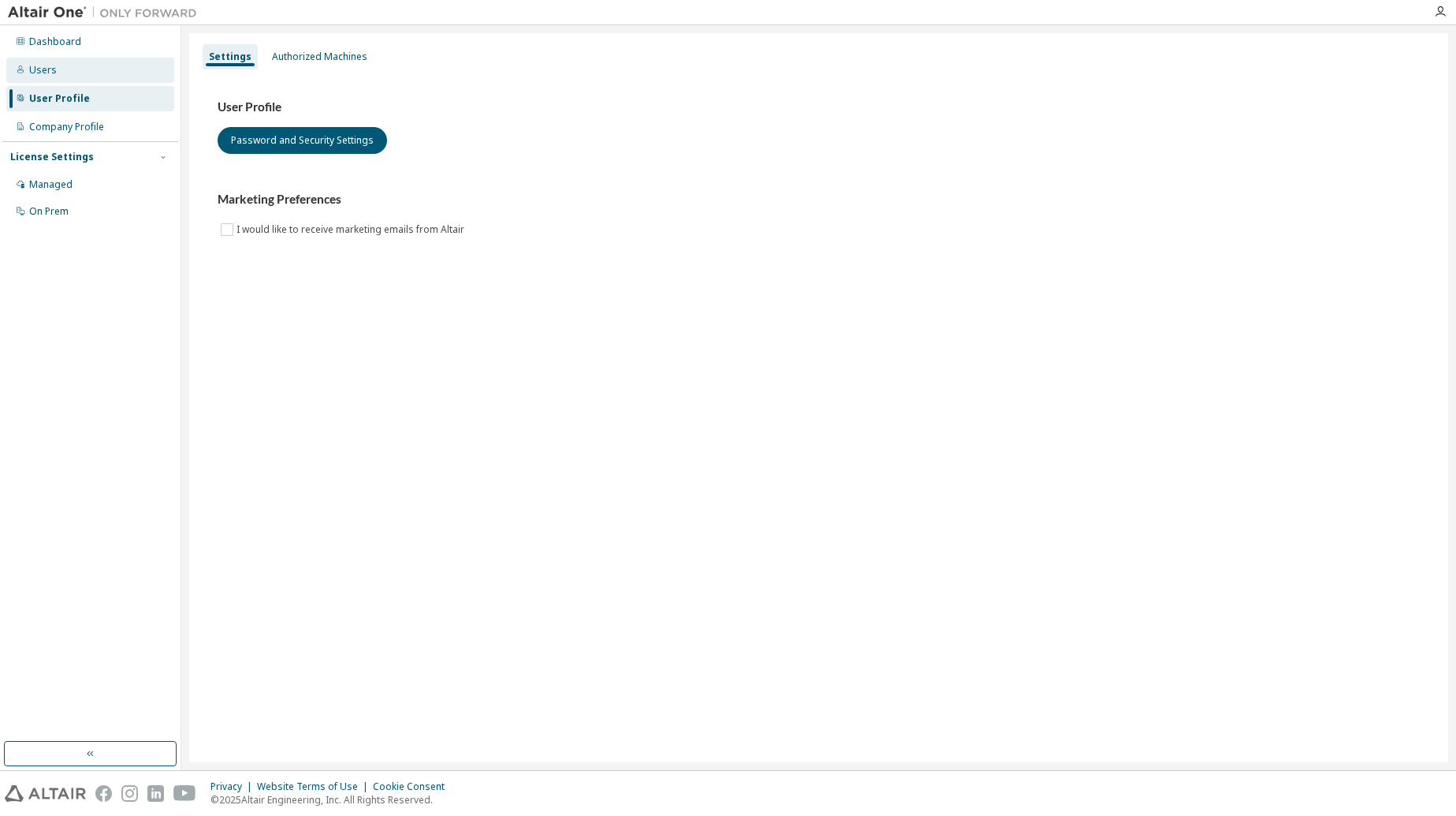
click at [41, 71] on div "Users" at bounding box center [43, 70] width 27 height 13
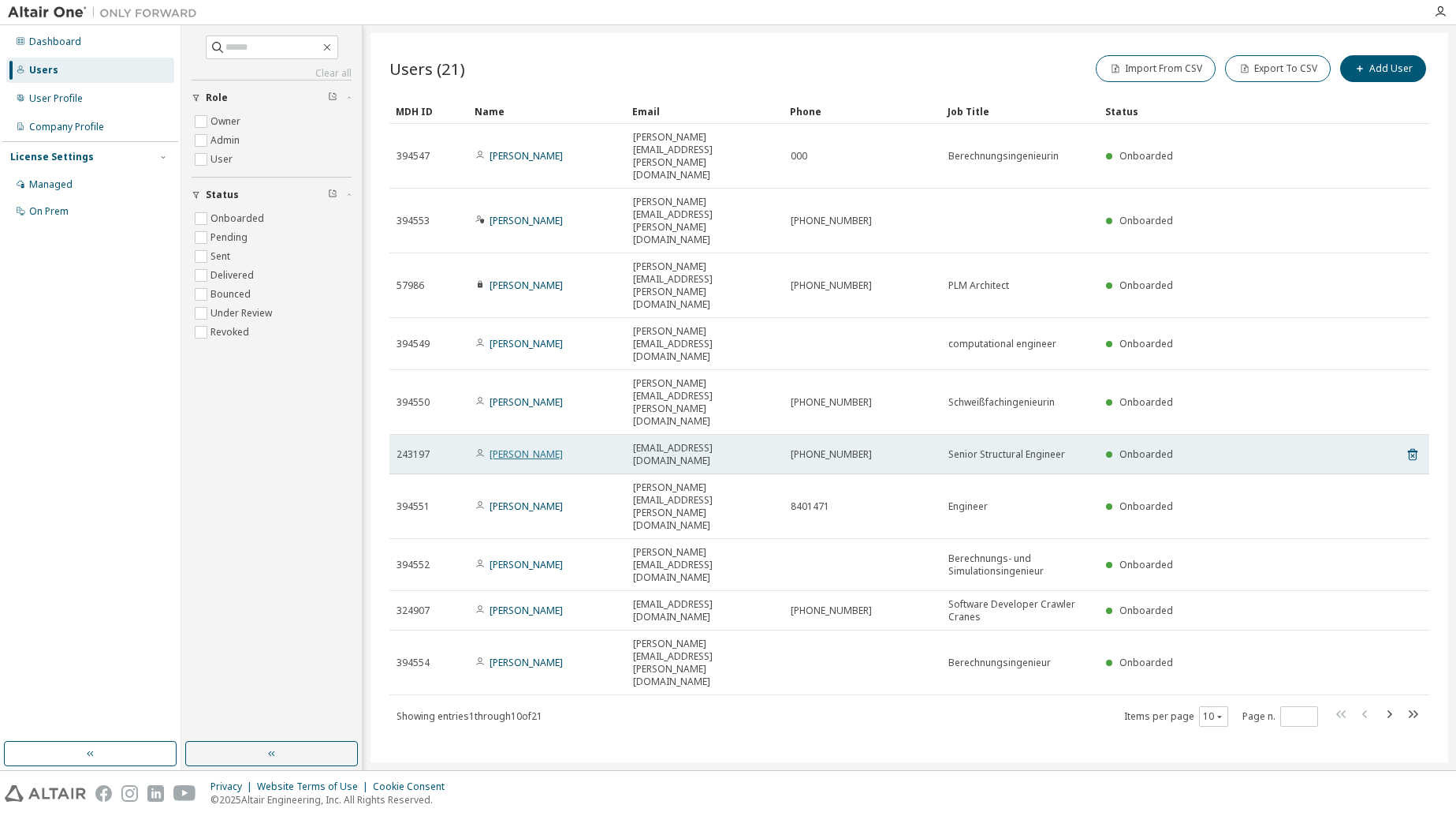
click at [514, 447] on link "Uli Anken" at bounding box center [526, 454] width 74 height 14
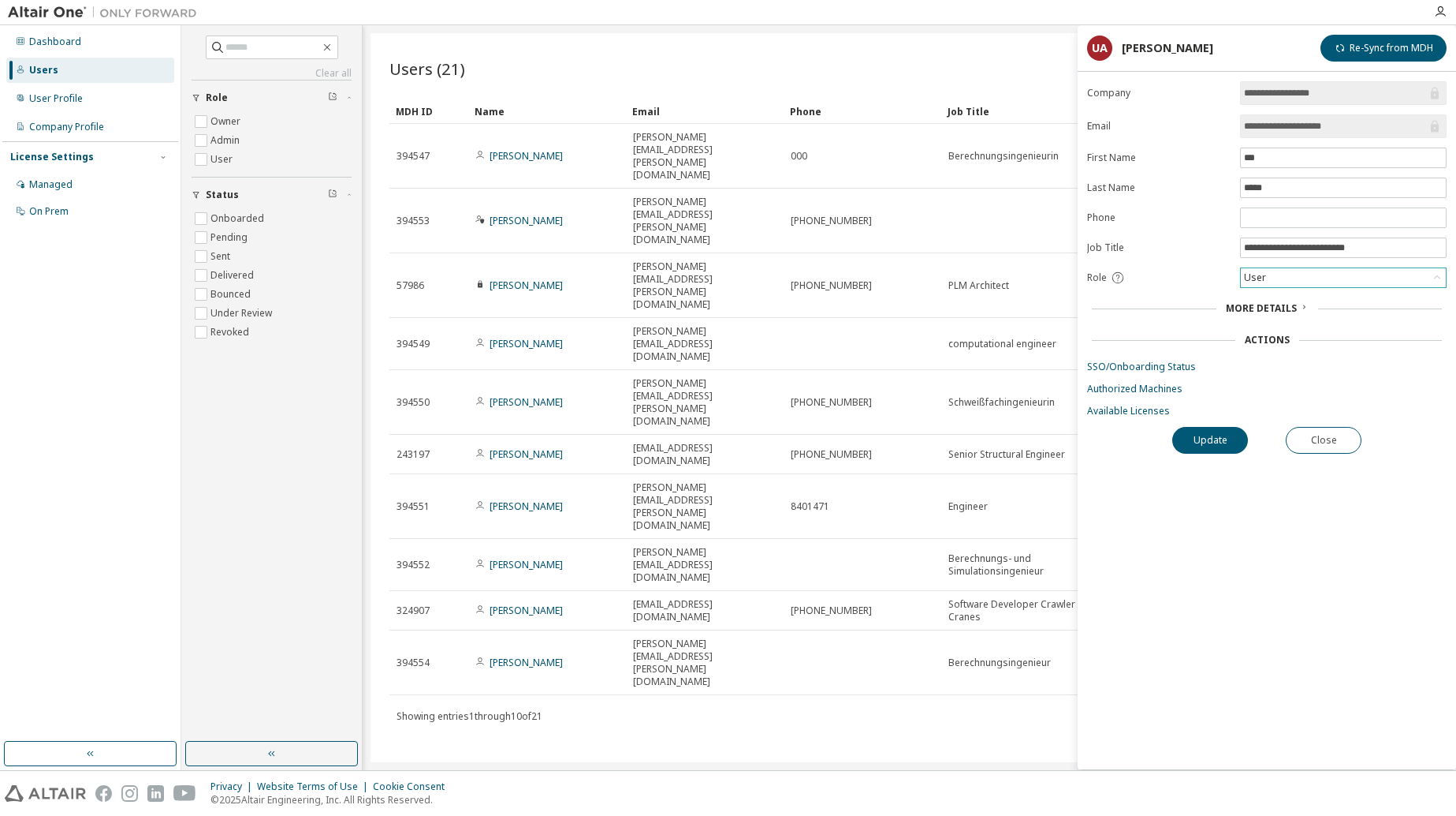
click at [1420, 275] on div "User" at bounding box center [1343, 277] width 205 height 19
click at [1380, 523] on div "**********" at bounding box center [1267, 425] width 378 height 688
click at [1335, 445] on button "Close" at bounding box center [1324, 439] width 75 height 26
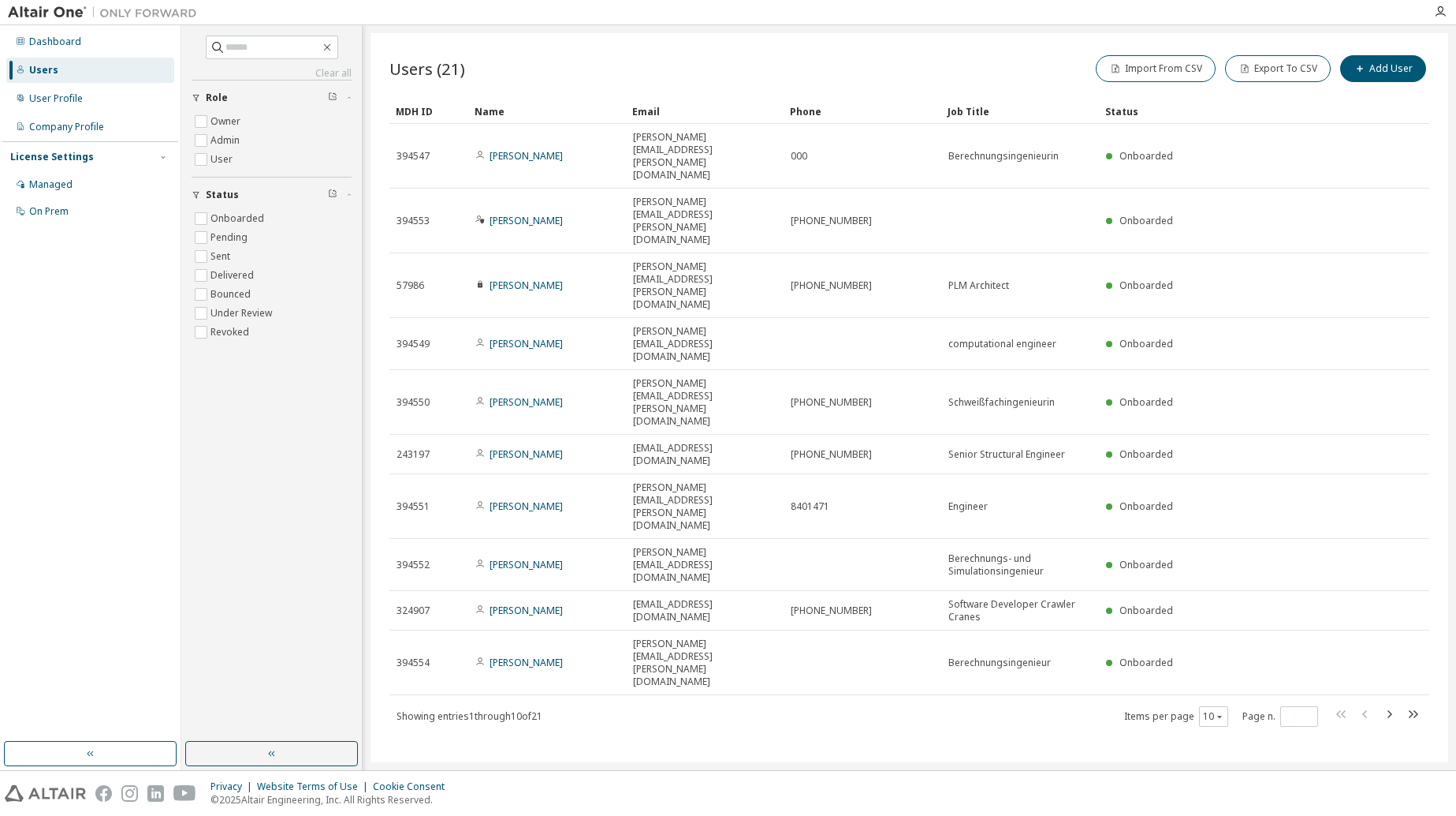
click at [225, 95] on span "Role" at bounding box center [217, 97] width 23 height 13
click at [49, 39] on div "Dashboard" at bounding box center [55, 41] width 52 height 13
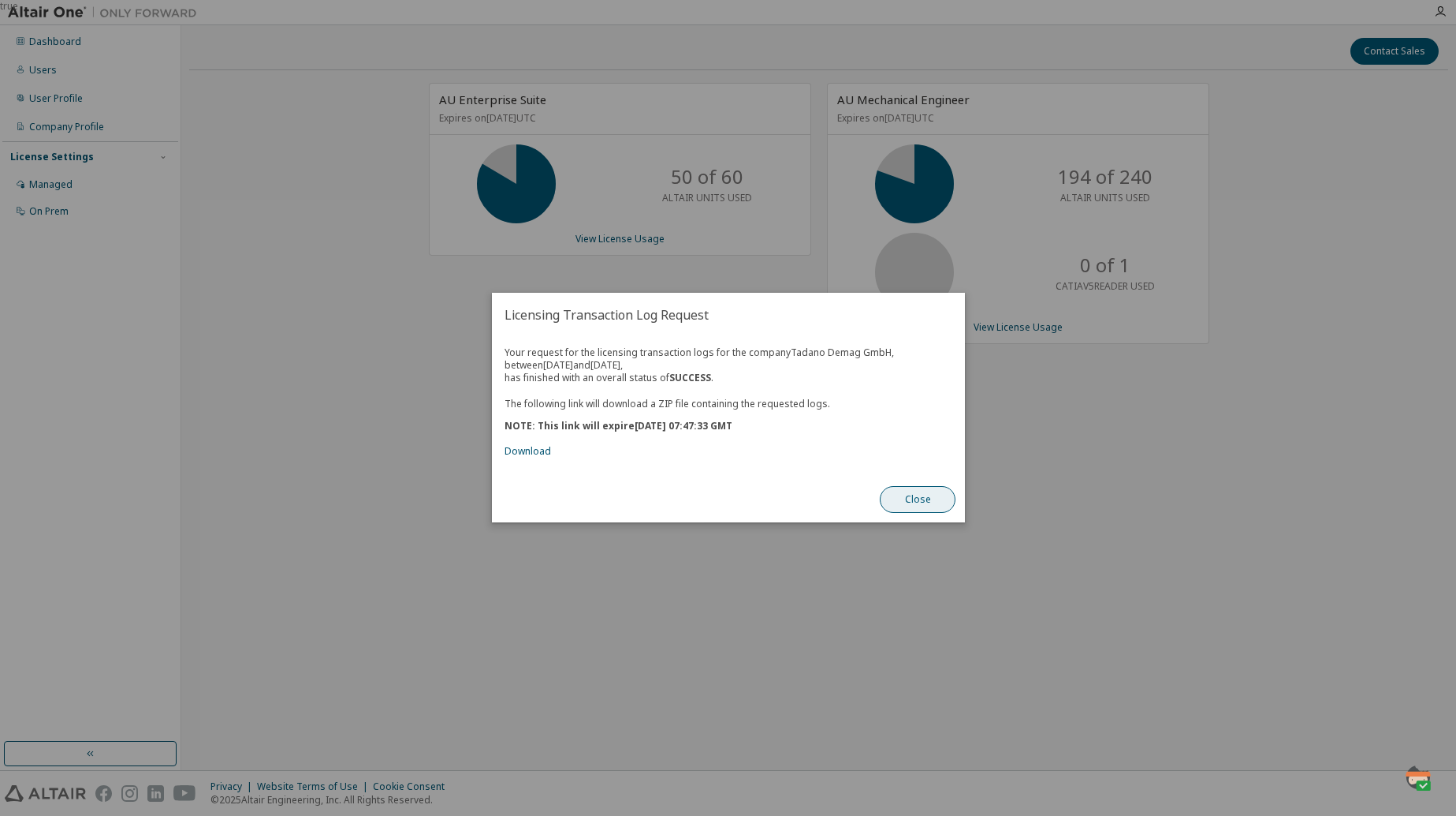
click at [929, 503] on button "Close" at bounding box center [918, 499] width 75 height 26
